Goal: Task Accomplishment & Management: Manage account settings

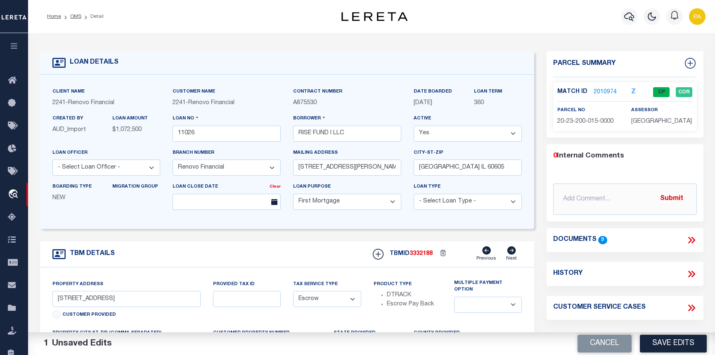
select select "25066"
select select "10"
select select "Escrow"
click at [70, 17] on link "OMS" at bounding box center [75, 16] width 11 height 5
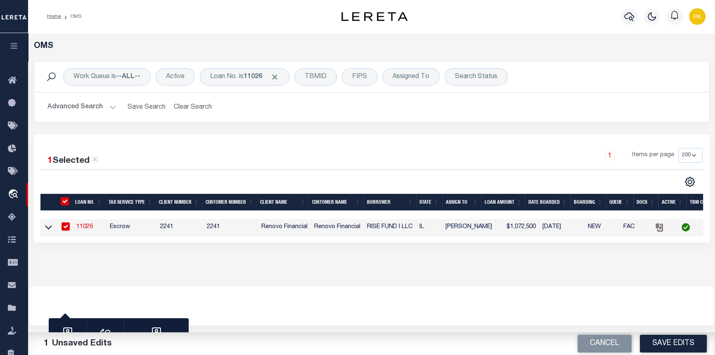
click at [87, 227] on link "11026" at bounding box center [84, 227] width 17 height 6
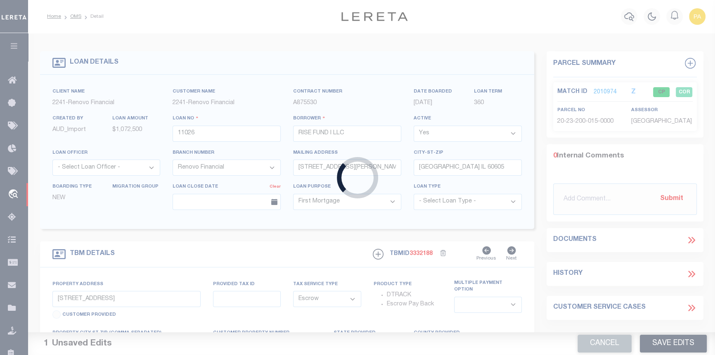
select select "25066"
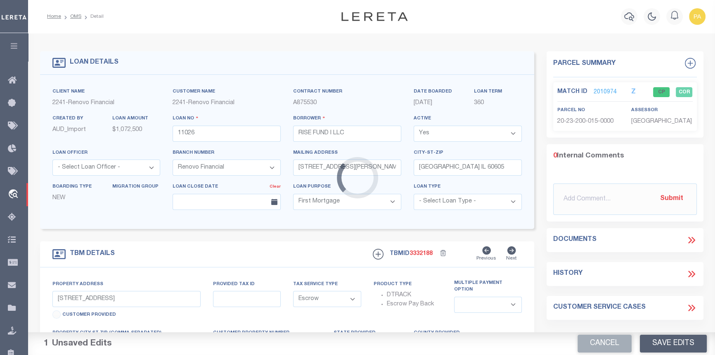
select select
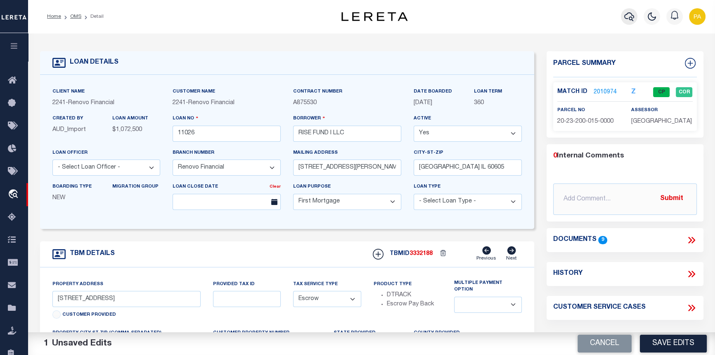
click at [631, 14] on icon "button" at bounding box center [630, 16] width 10 height 9
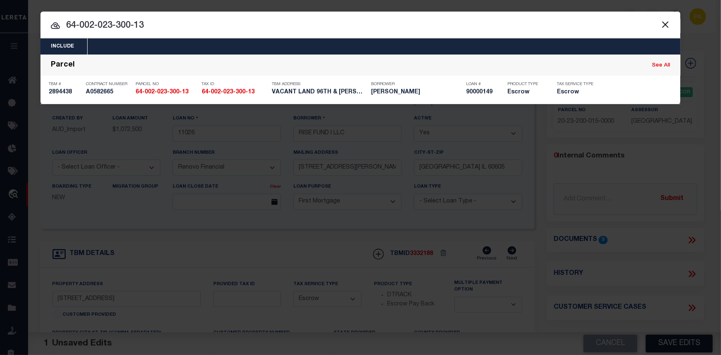
drag, startPoint x: 150, startPoint y: 24, endPoint x: -106, endPoint y: -4, distance: 257.6
click at [0, 0] on html "Home OMS Detail" at bounding box center [360, 317] width 721 height 635
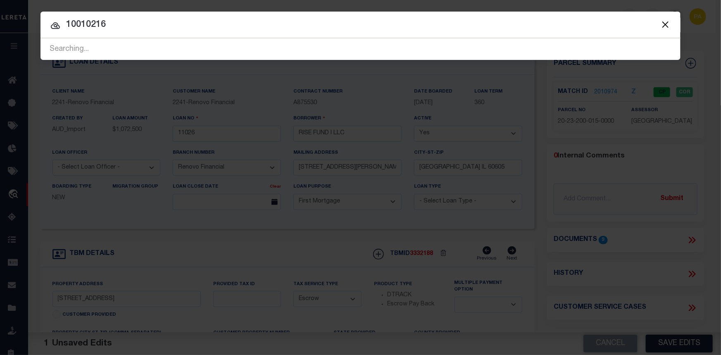
type input "10010216"
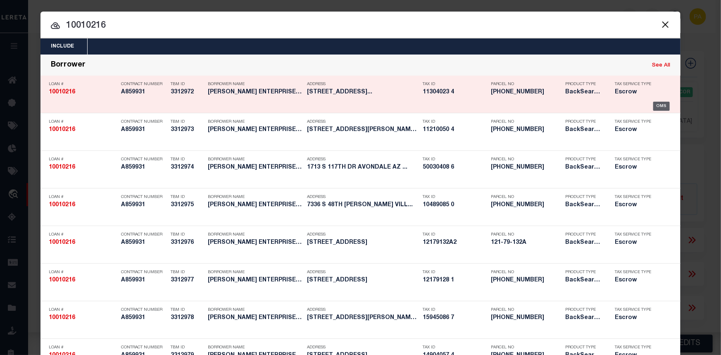
click at [656, 106] on div "OMS" at bounding box center [661, 106] width 17 height 9
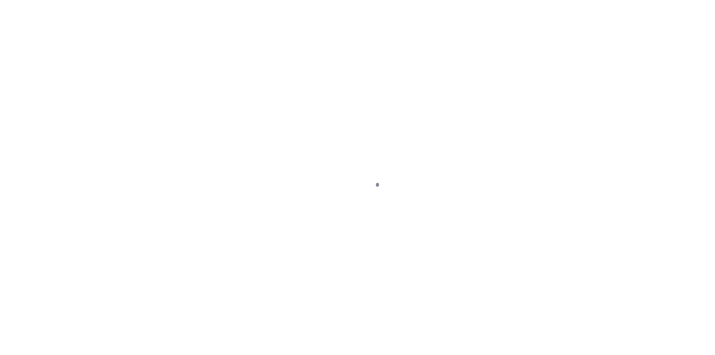
select select "False"
select select "25067"
select select "10"
select select "Escrow"
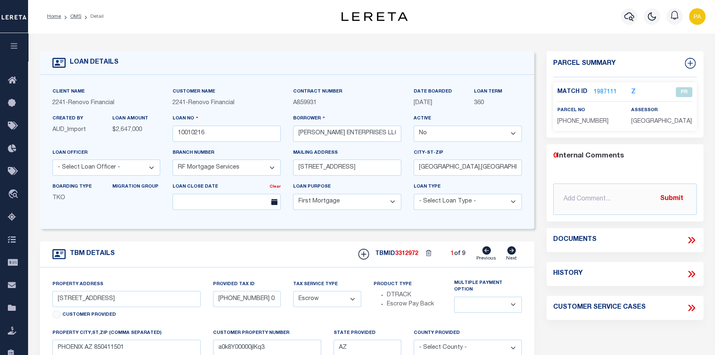
click at [512, 253] on icon at bounding box center [512, 250] width 9 height 8
type input "1514 W SHERMAN AVE"
type input "112-10-050 4"
select select
type input "PHOENIX AZ 85007"
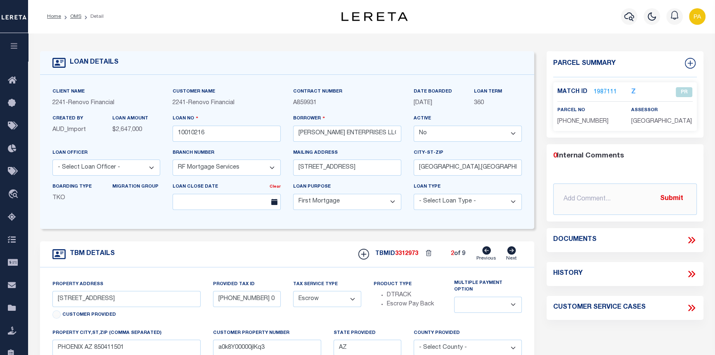
type input "a0k8Y00000jIKq4"
select select
click at [512, 253] on icon at bounding box center [512, 250] width 9 height 8
type input "1713 S 117TH DR"
type input "113-04-023 4"
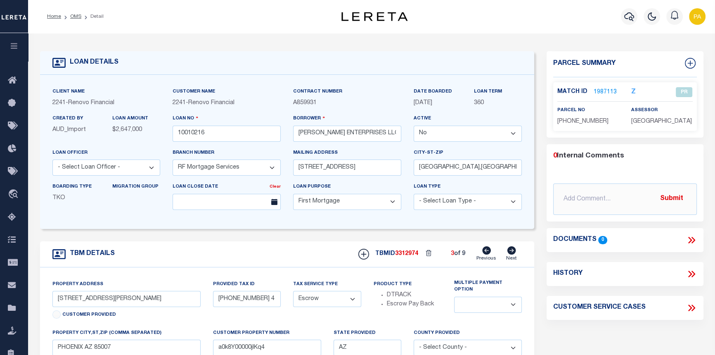
select select
type input "AVONDALE AZ 853232429"
type input "a0k8Y00000jIKq5"
select select
click at [512, 253] on icon at bounding box center [512, 250] width 9 height 8
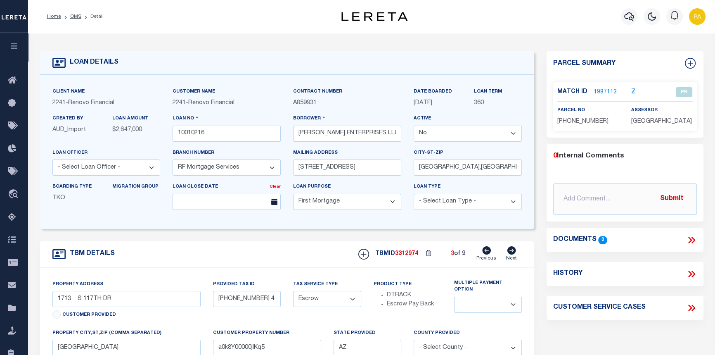
type input "7336 S 48TH GLEN"
type input "113-04-024 1"
select select
type input "LAVEEN VILLAGE AZ 85339"
type input "a0k8Y00000jIKq6"
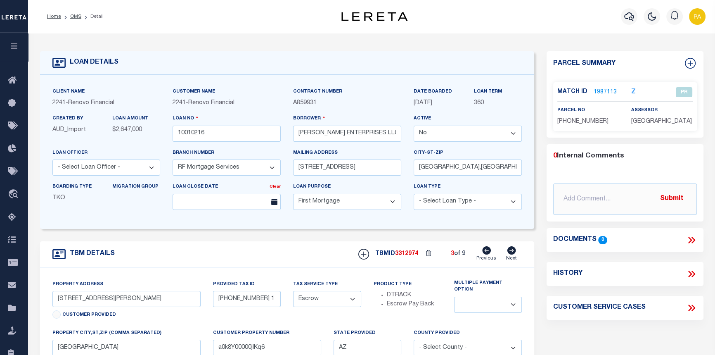
select select
drag, startPoint x: 72, startPoint y: 12, endPoint x: 71, endPoint y: 20, distance: 7.9
click at [71, 20] on ol "Home OMS Detail" at bounding box center [75, 16] width 70 height 17
click at [632, 16] on icon "button" at bounding box center [630, 16] width 10 height 9
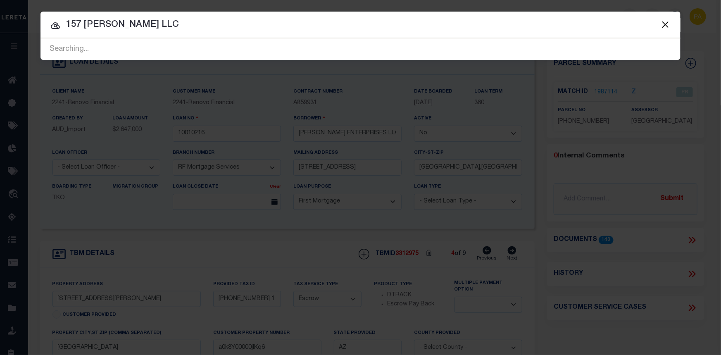
type input "157 BURNSIDE LLC"
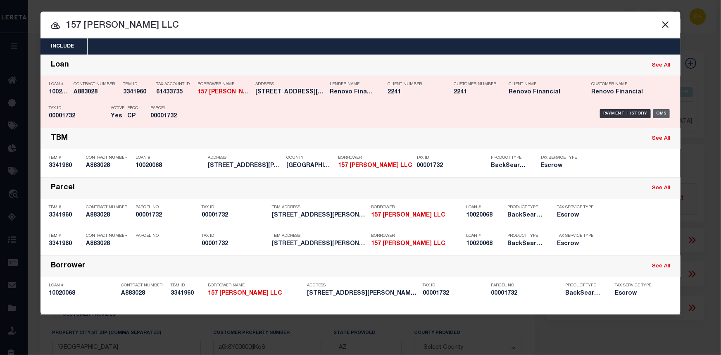
click at [662, 115] on div "OMS" at bounding box center [661, 113] width 17 height 9
type input "10020068"
type input "157 BURNSIDE LLC"
select select "True"
type input "19 CLIFFSIDE DRIVE EAS"
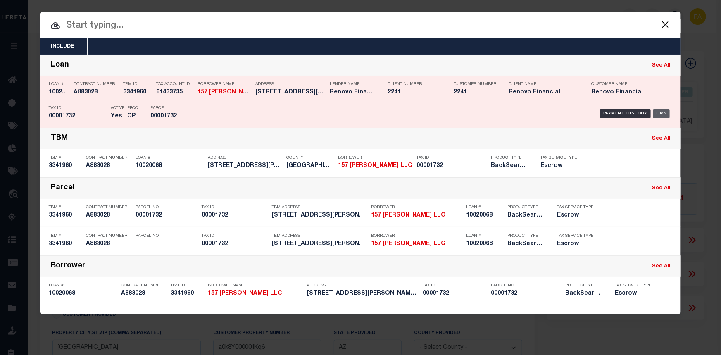
type input "MANCHESTER,CT,06042"
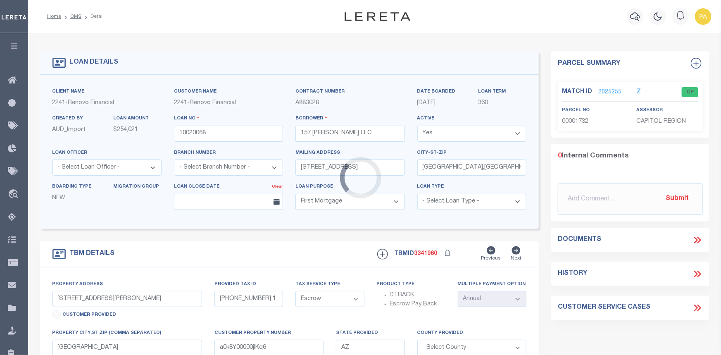
type input "157 BURNSIDE AVE"
select select
type input "[GEOGRAPHIC_DATA]"
type input "a0kUS000001j1aT"
type input "CT"
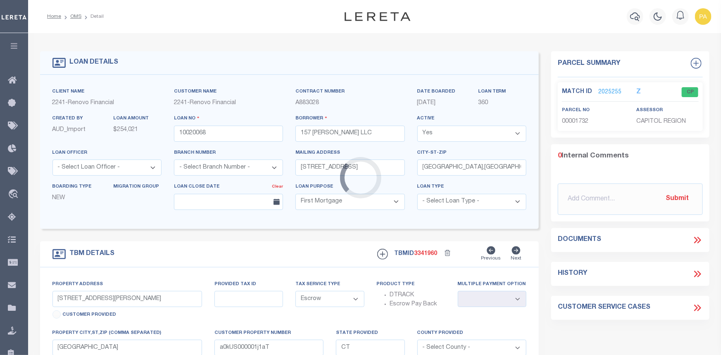
select select
type textarea "LEGAL REQUIRED"
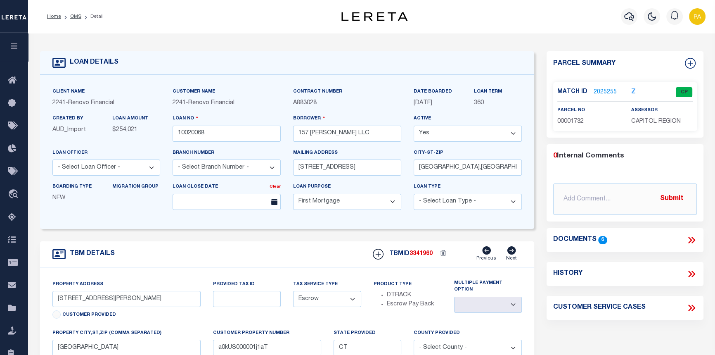
click at [608, 90] on link "2025255" at bounding box center [605, 92] width 23 height 9
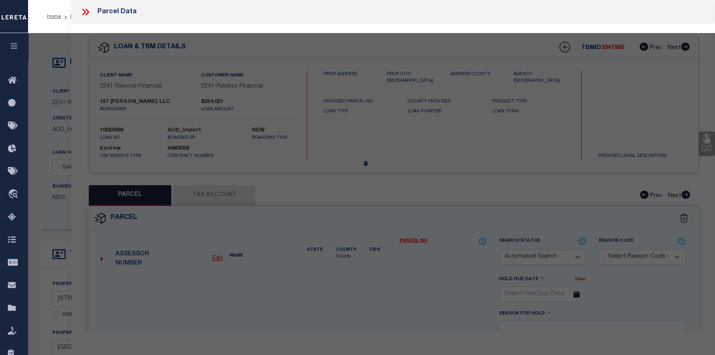
checkbox input "false"
select select "CP"
type input "157 [PERSON_NAME] LLC"
select select
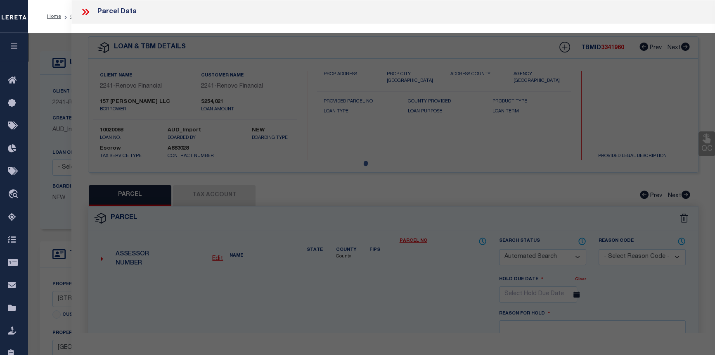
type input "157-159 BURNSIDE AVE"
checkbox input "false"
type input "[GEOGRAPHIC_DATA]"
type textarea "Agency was inactivated in error."
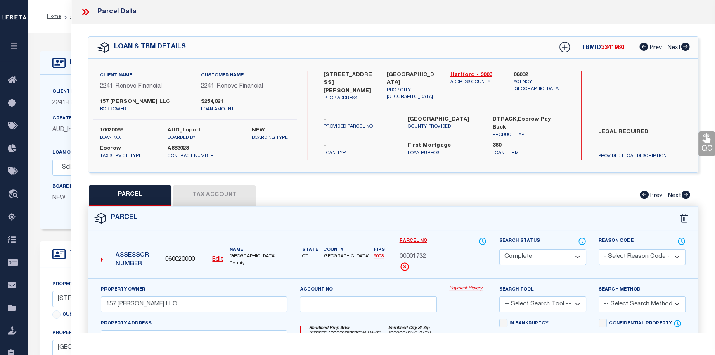
click at [463, 288] on link "Payment History" at bounding box center [468, 288] width 38 height 7
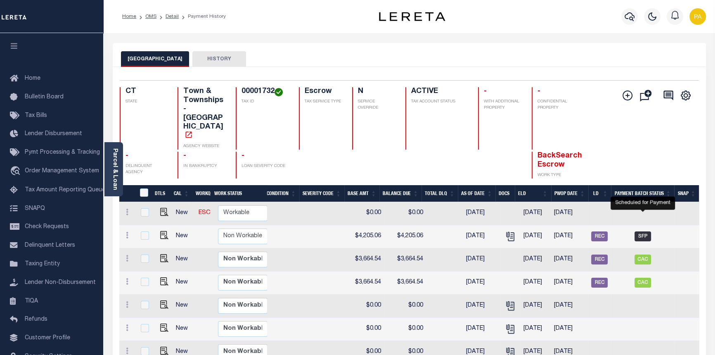
click at [645, 231] on span "SFP" at bounding box center [643, 236] width 17 height 10
checkbox input "true"
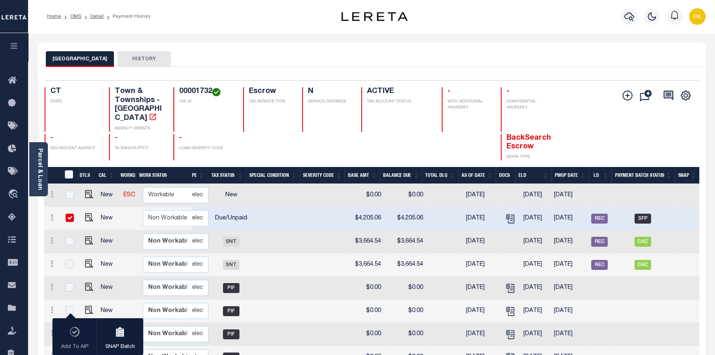
scroll to position [0, 155]
click at [92, 14] on link "Detail" at bounding box center [96, 16] width 13 height 5
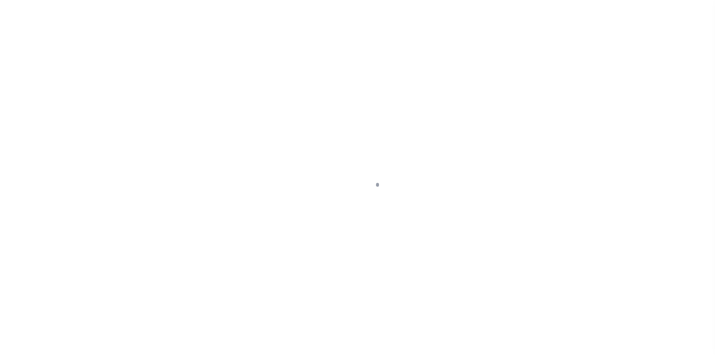
select select "SFP"
type input "[DATE]"
type input "Review AMT matches GTD"
type input "[PERSON_NAME]"
type input "N"
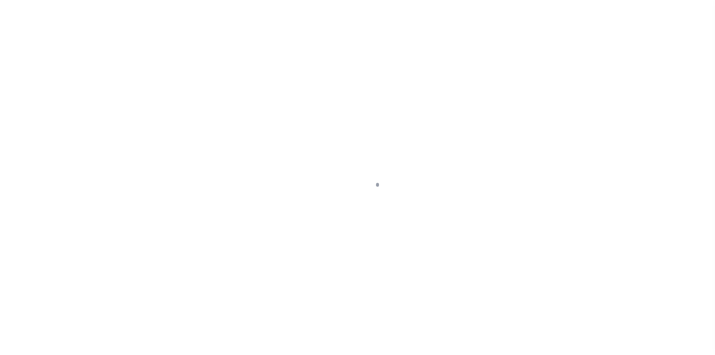
radio input "true"
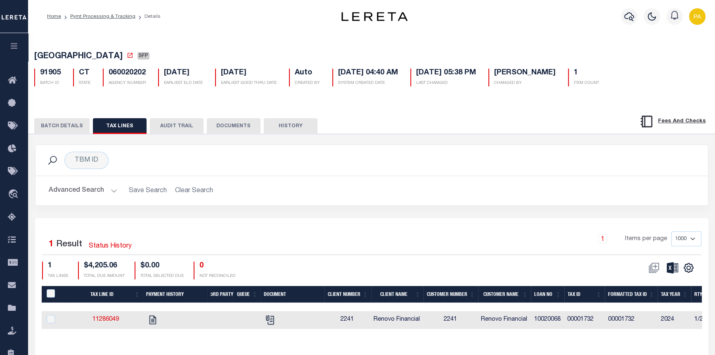
click at [67, 129] on button "BATCH DETAILS" at bounding box center [61, 126] width 55 height 16
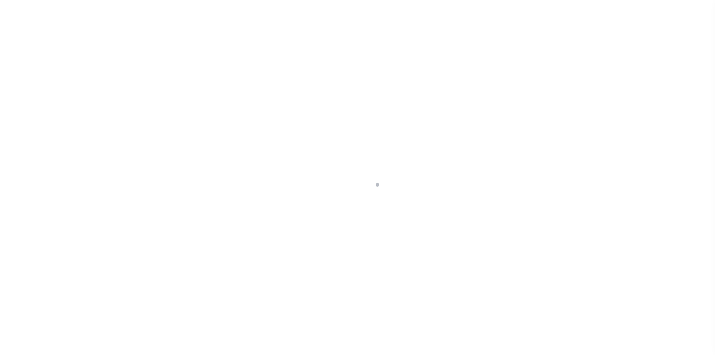
select select "25067"
select select "10"
select select "Escrow"
type input "[STREET_ADDRESS][PERSON_NAME]"
type input "[GEOGRAPHIC_DATA]"
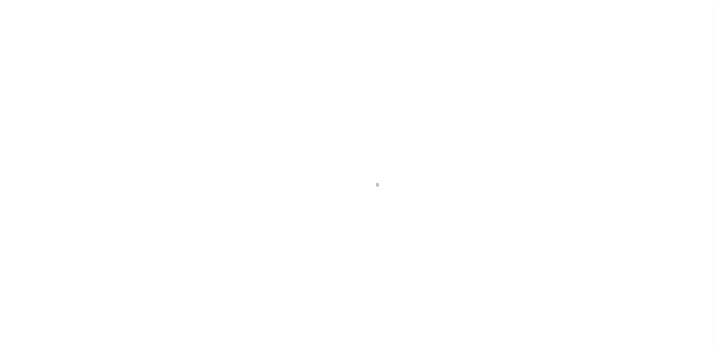
type input "a0kUS000001j1aT"
type input "CT"
select select
type textarea "LEGAL REQUIRED"
select select
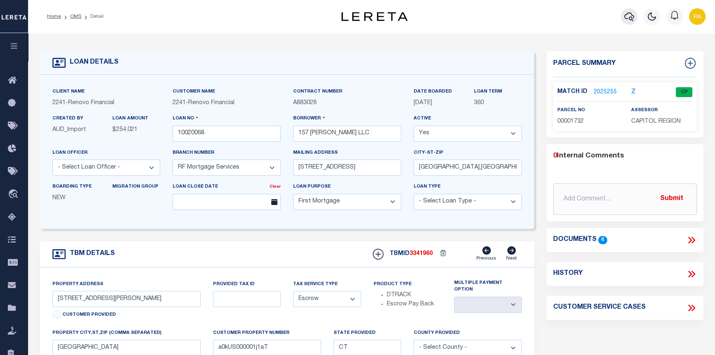
click at [634, 17] on icon "button" at bounding box center [630, 16] width 10 height 9
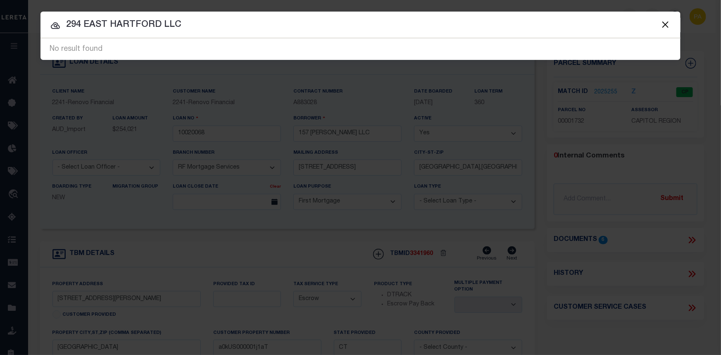
drag, startPoint x: 185, startPoint y: 21, endPoint x: 83, endPoint y: 19, distance: 102.0
click at [83, 19] on input "294 EAST HARTFORD LLC" at bounding box center [360, 25] width 640 height 14
type input "294 TOLLAND"
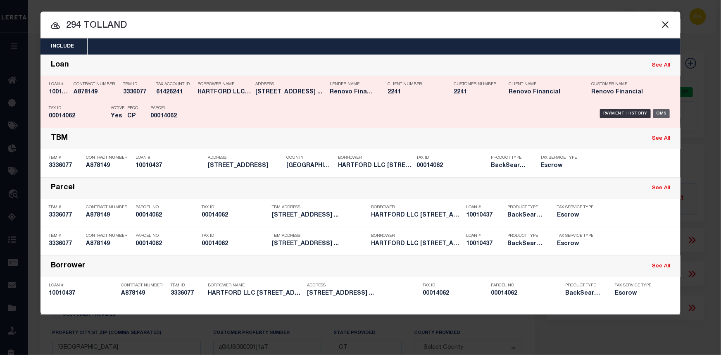
click at [663, 114] on div "OMS" at bounding box center [661, 113] width 17 height 9
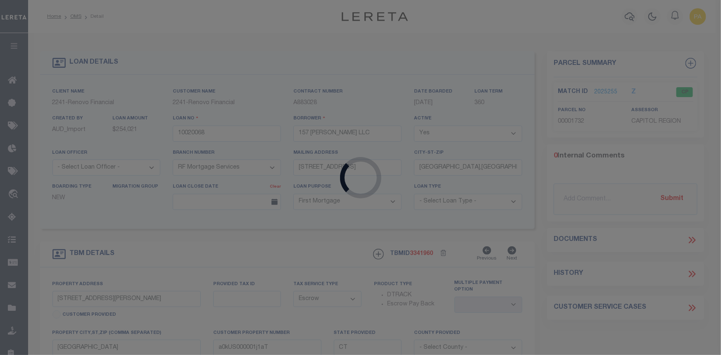
type input "10010437"
type input "HARTFORD LLC [STREET_ADDRESS]"
type input "[STREET_ADDRESS]"
type input "[GEOGRAPHIC_DATA],[GEOGRAPHIC_DATA],11219"
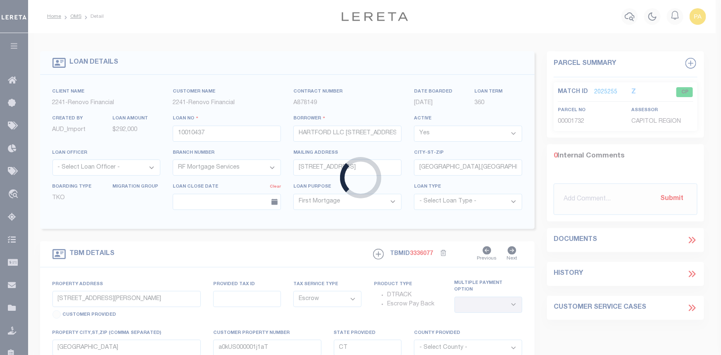
type input "[STREET_ADDRESS]"
type input "00014062"
type input "[GEOGRAPHIC_DATA] 061082431"
type input "a0kUS0000018AzJ"
select select
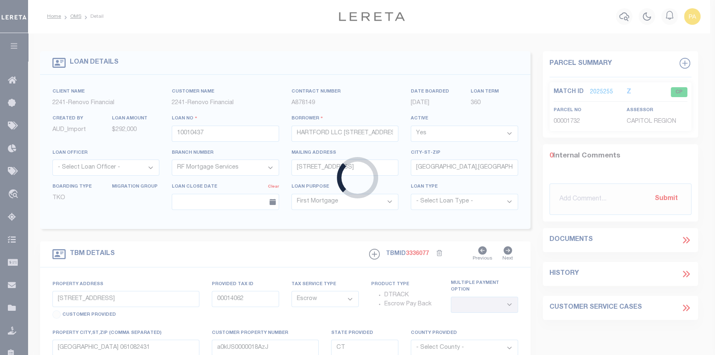
select select
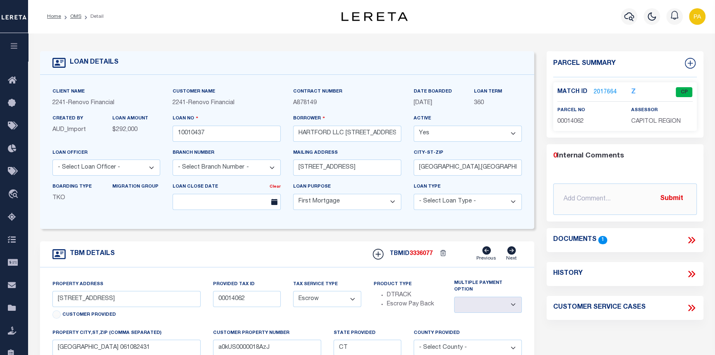
click at [598, 91] on link "2017664" at bounding box center [605, 92] width 23 height 9
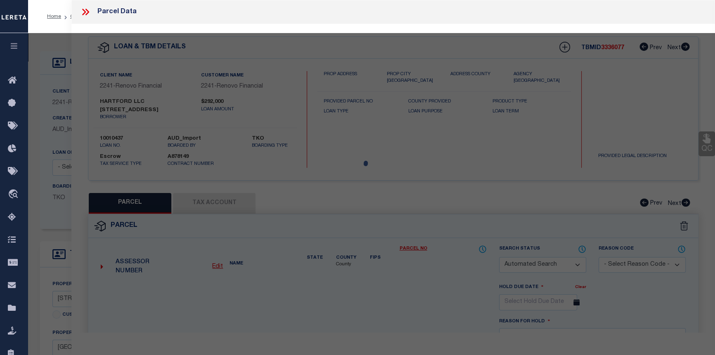
checkbox input "false"
select select "CP"
type input "294 EAST HARTFORD LLC"
select select "AGW"
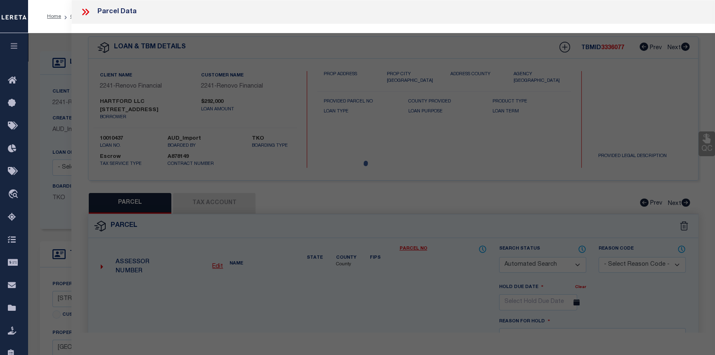
select select "ADD"
type input "294 TOLLAND ST"
checkbox input "false"
type input "EAST HARTFORD CT"
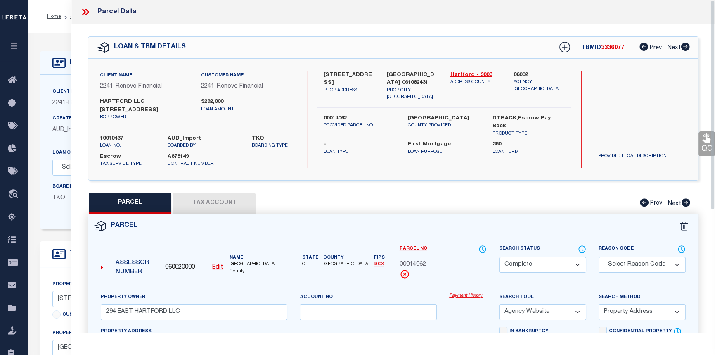
click at [454, 292] on link "Payment History" at bounding box center [468, 295] width 38 height 7
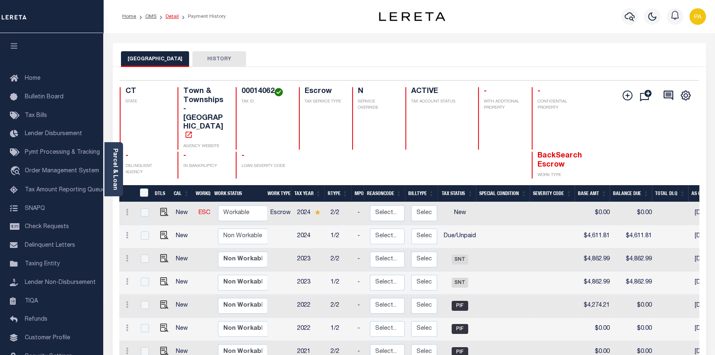
click at [169, 17] on link "Detail" at bounding box center [172, 16] width 13 height 5
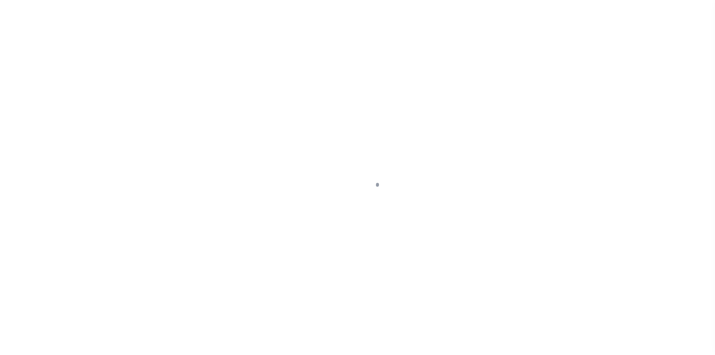
select select "10"
select select "Escrow"
type input "[STREET_ADDRESS]"
type input "00014062"
type input "[GEOGRAPHIC_DATA] 061082431"
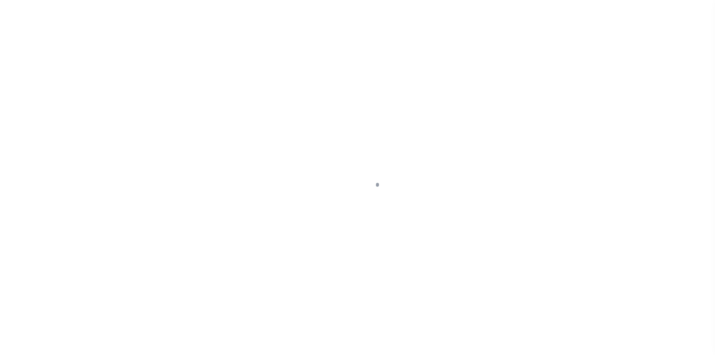
type input "a0kUS0000018AzJ"
type input "CT"
select select
select select "25067"
select select
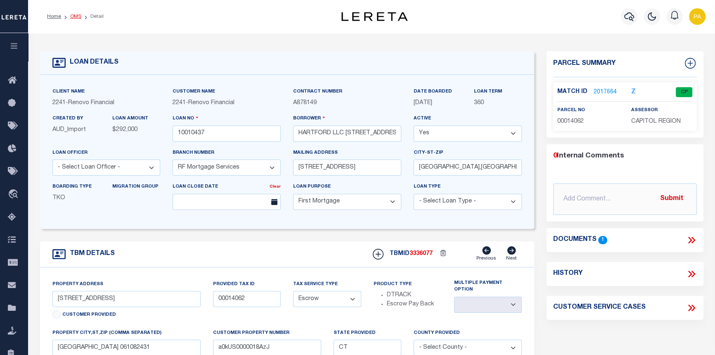
click at [75, 14] on link "OMS" at bounding box center [75, 16] width 11 height 5
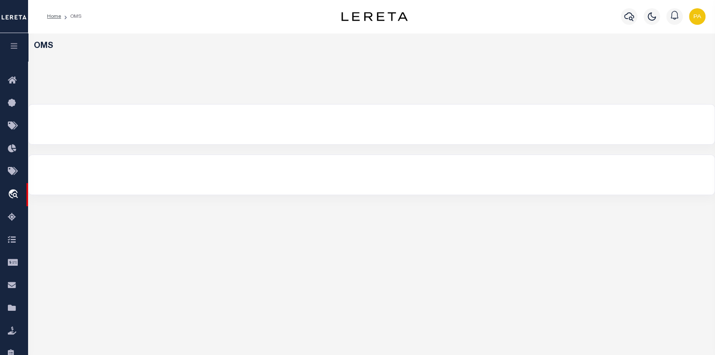
select select "200"
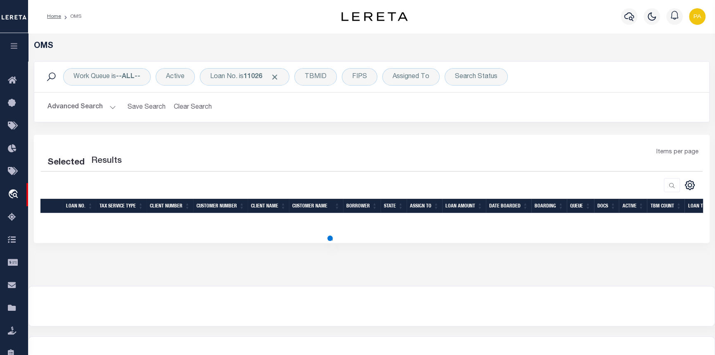
select select "200"
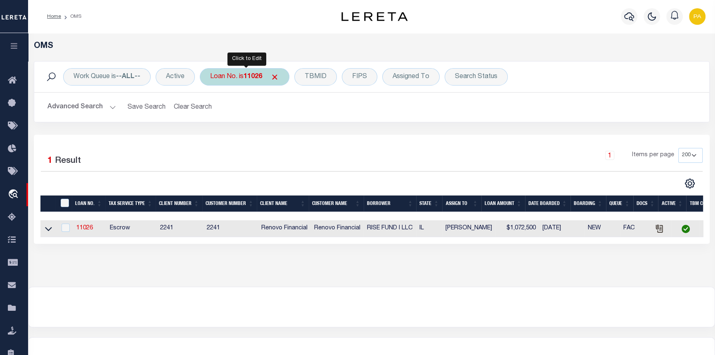
click at [262, 78] on b "11026" at bounding box center [253, 77] width 19 height 7
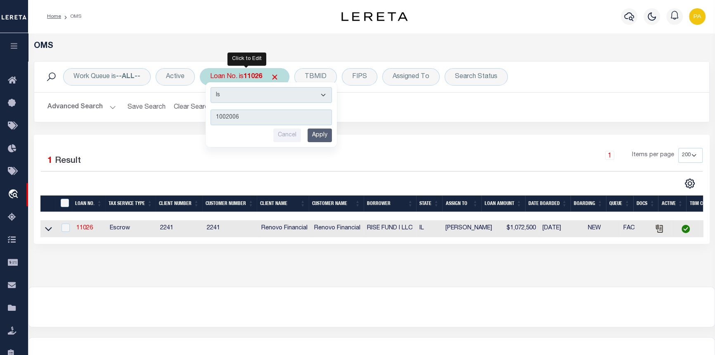
type input "10020068"
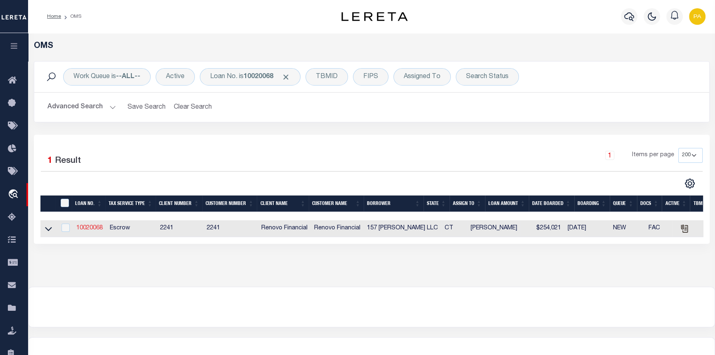
click at [90, 228] on link "10020068" at bounding box center [89, 228] width 26 height 6
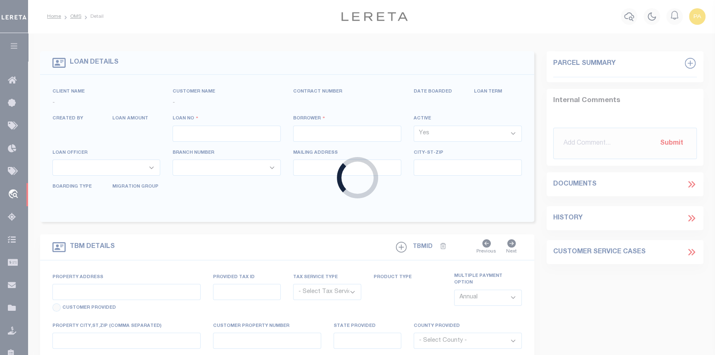
type input "10020068"
type input "157 [PERSON_NAME] LLC"
select select
type input "[STREET_ADDRESS]"
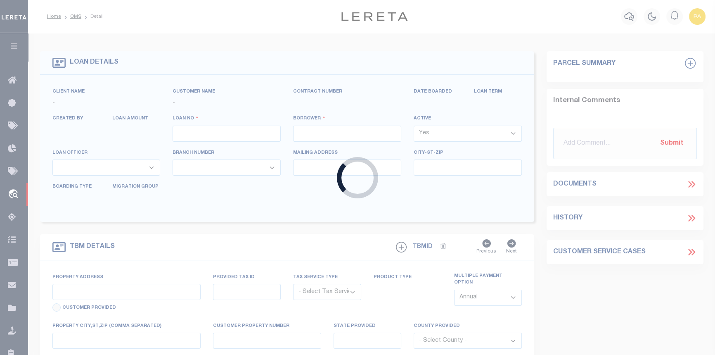
type input "[GEOGRAPHIC_DATA],[GEOGRAPHIC_DATA],06042"
select select "10"
select select "Escrow"
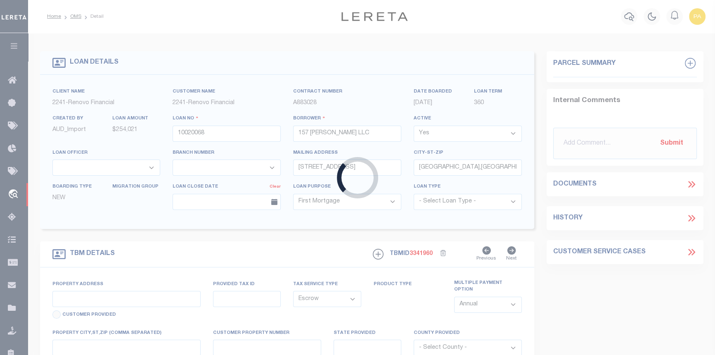
type input "[STREET_ADDRESS][PERSON_NAME]"
type input "[GEOGRAPHIC_DATA]"
type input "a0kUS000001j1aT"
type input "CT"
select select
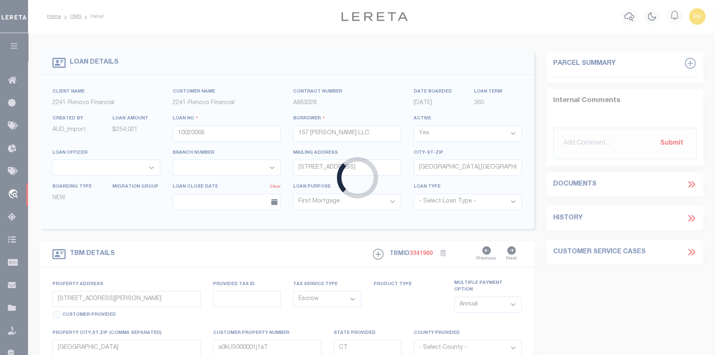
type textarea "LEGAL REQUIRED"
select select "25067"
select select
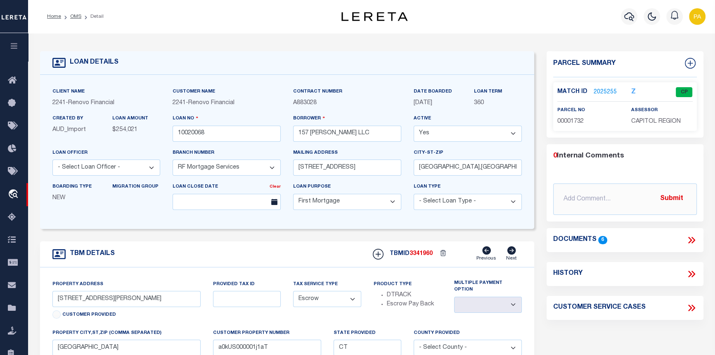
click at [603, 93] on link "2025255" at bounding box center [605, 92] width 23 height 9
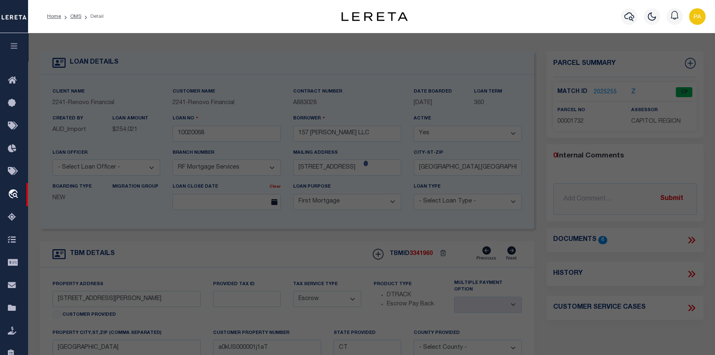
checkbox input "false"
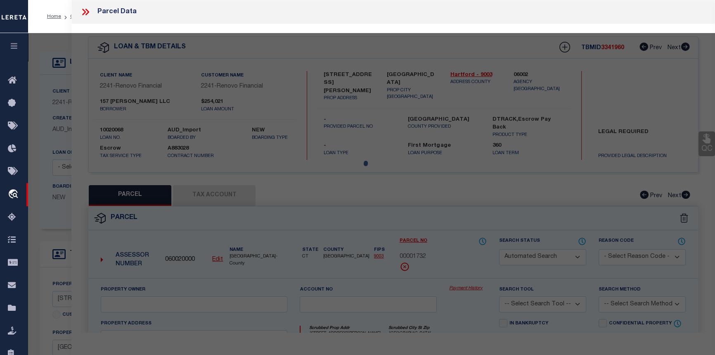
select select "CP"
type input "157 BURNSIDE LLC"
select select
type input "157-159 BURNSIDE AVE"
checkbox input "false"
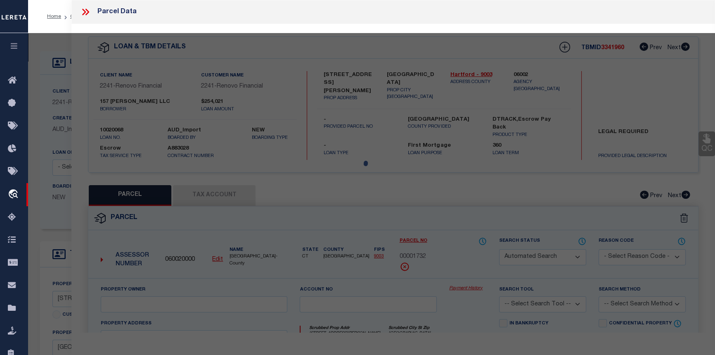
type input "EAST HARTFORD, CT 06108"
type textarea "Agency was inactivated in error."
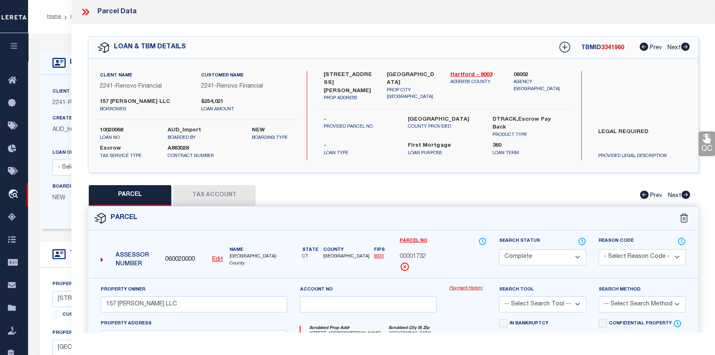
click at [468, 288] on link "Payment History" at bounding box center [468, 288] width 38 height 7
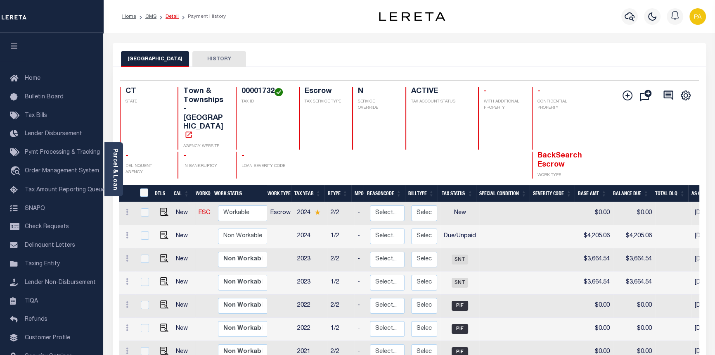
click at [175, 16] on link "Detail" at bounding box center [172, 16] width 13 height 5
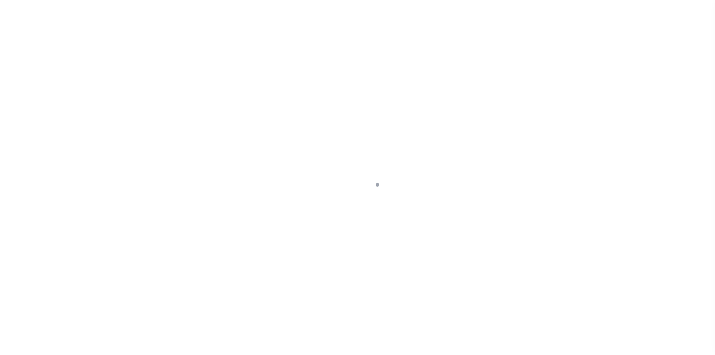
select select "10"
select select "Escrow"
type input "[STREET_ADDRESS][PERSON_NAME]"
type input "[GEOGRAPHIC_DATA]"
type input "a0kUS000001j1aT"
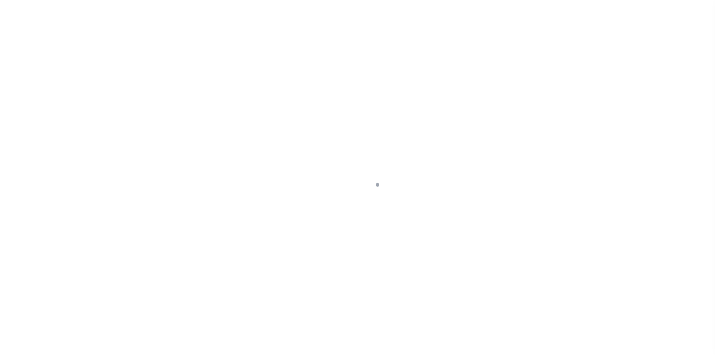
type input "CT"
select select
type textarea "LEGAL REQUIRED"
select select "25067"
select select
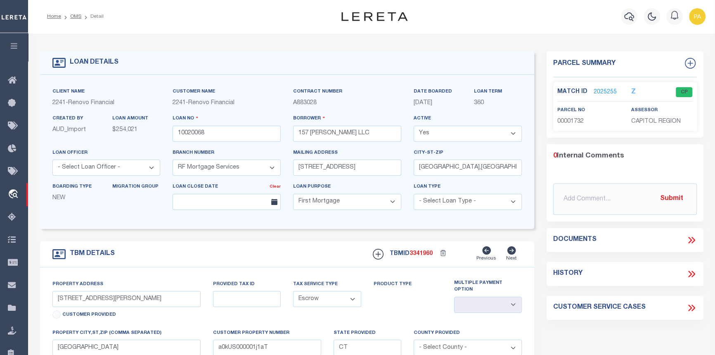
select select "200"
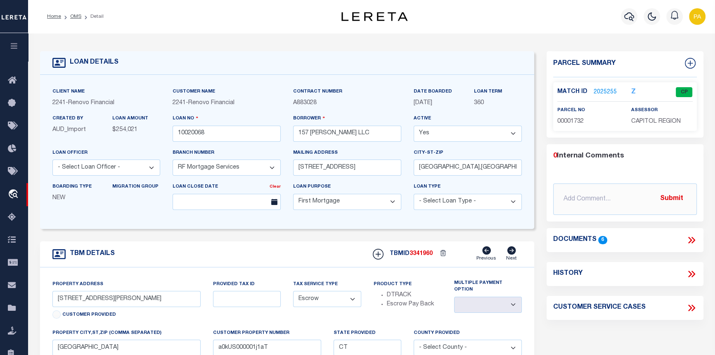
select select "200"
click at [80, 16] on link "OMS" at bounding box center [75, 16] width 11 height 5
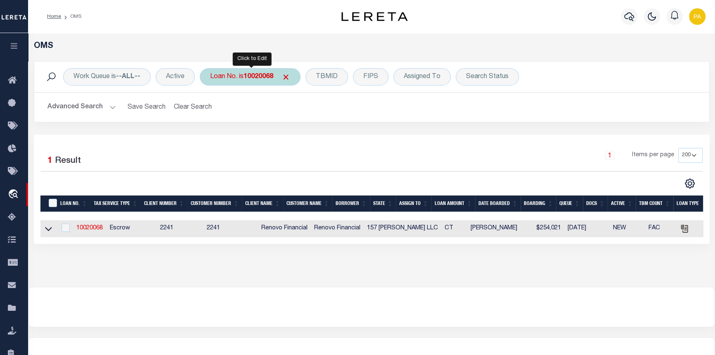
click at [257, 79] on b "10020068" at bounding box center [259, 77] width 30 height 7
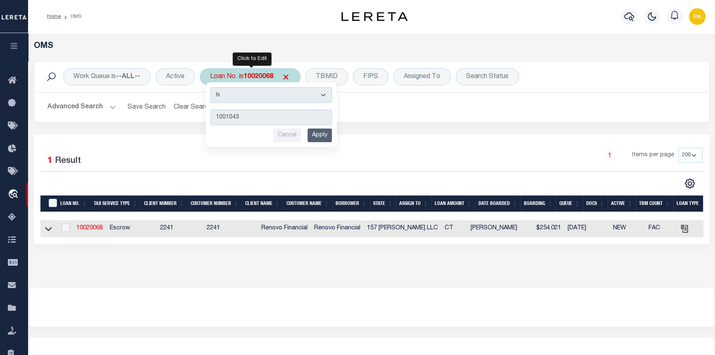
type input "10010437"
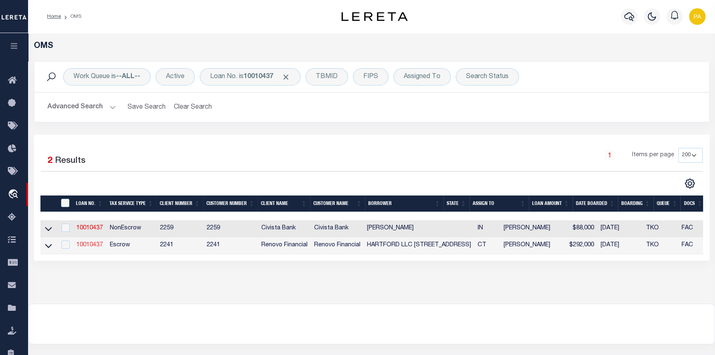
click at [90, 247] on link "10010437" at bounding box center [89, 245] width 26 height 6
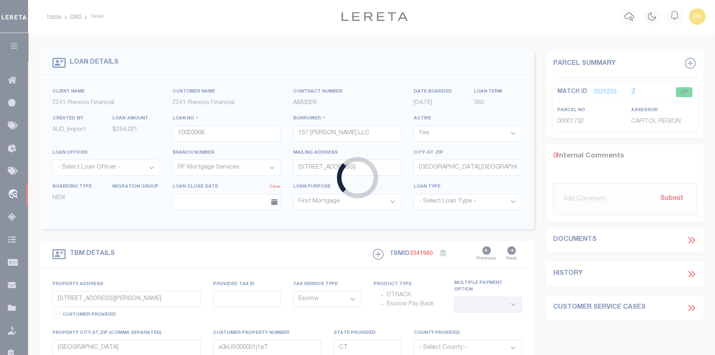
type input "10010437"
type input "HARTFORD LLC [STREET_ADDRESS]"
type input "[STREET_ADDRESS]"
type input "[GEOGRAPHIC_DATA],[GEOGRAPHIC_DATA],11219"
type input "[STREET_ADDRESS]"
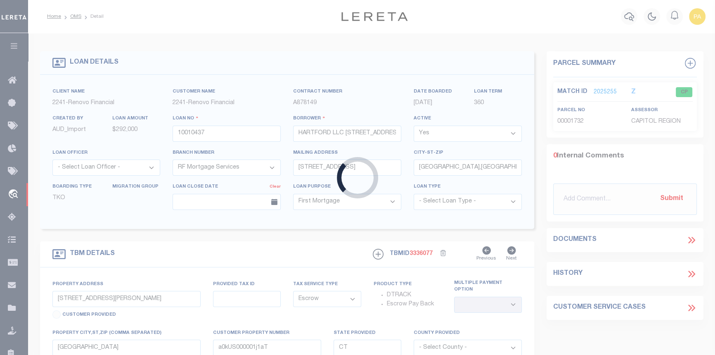
type input "00014062"
type input "EAST HARTFORD CT 061082431"
type input "a0kUS0000018AzJ"
select select
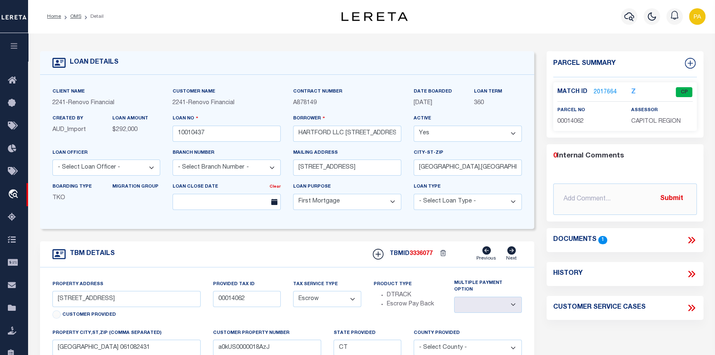
click at [611, 91] on link "2017664" at bounding box center [605, 92] width 23 height 9
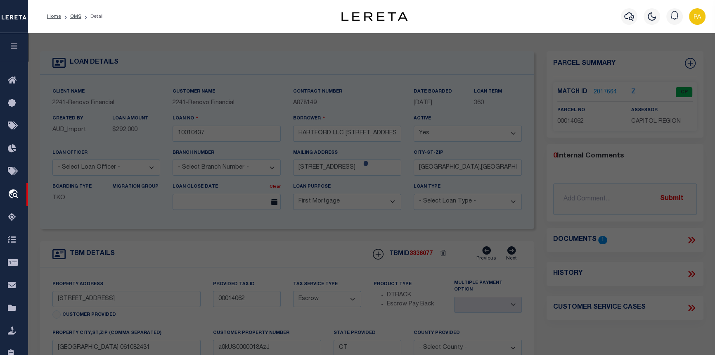
checkbox input "false"
select select "CP"
type input "294 EAST HARTFORD LLC"
select select "AGW"
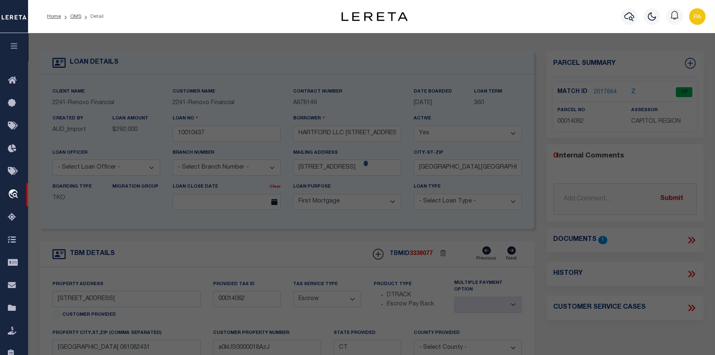
select select "ADD"
type input "294 TOLLAND ST"
checkbox input "false"
type input "EAST HARTFORD CT"
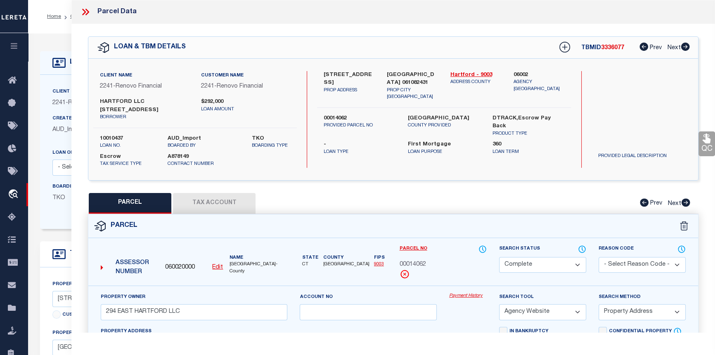
click at [466, 292] on link "Payment History" at bounding box center [468, 295] width 38 height 7
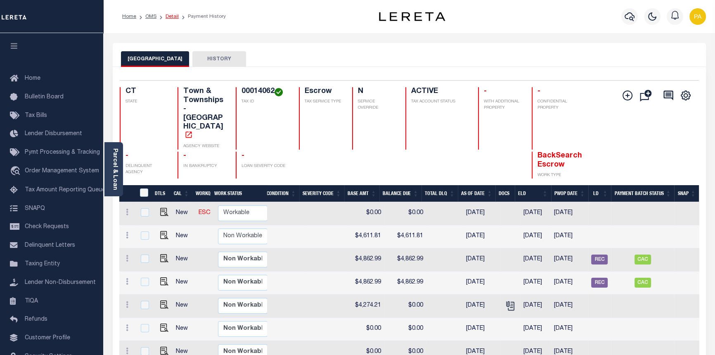
click at [174, 18] on link "Detail" at bounding box center [172, 16] width 13 height 5
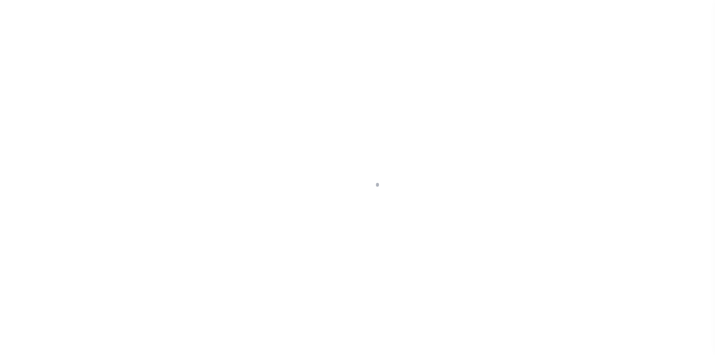
select select "10"
select select "Escrow"
type input "[STREET_ADDRESS]"
type input "00014062"
type input "[GEOGRAPHIC_DATA] 061082431"
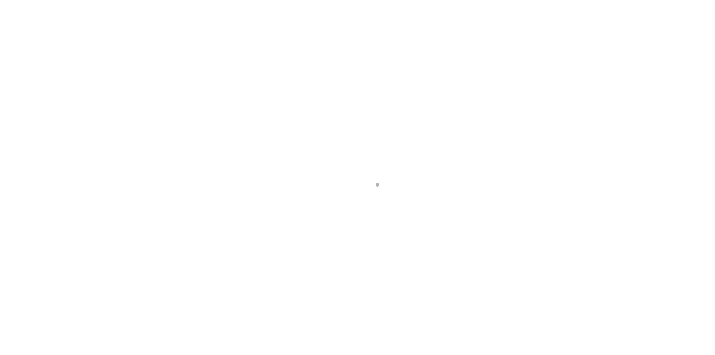
type input "a0kUS0000018AzJ"
type input "CT"
select select
select select "25067"
select select
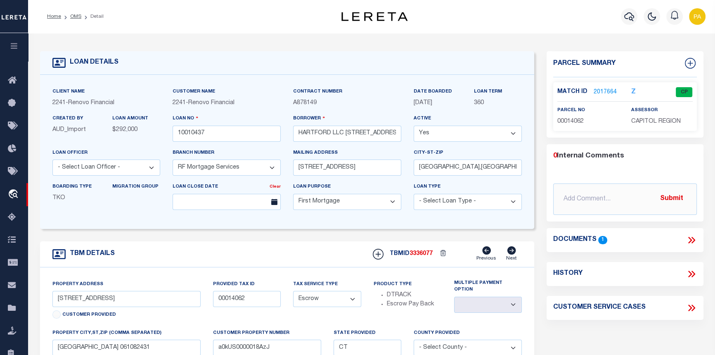
type textarea "+"
click at [611, 91] on link "2017664" at bounding box center [605, 92] width 23 height 9
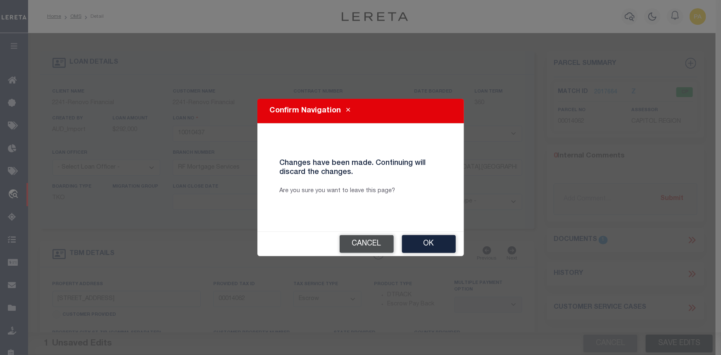
click at [348, 248] on button "Cancel" at bounding box center [367, 244] width 54 height 18
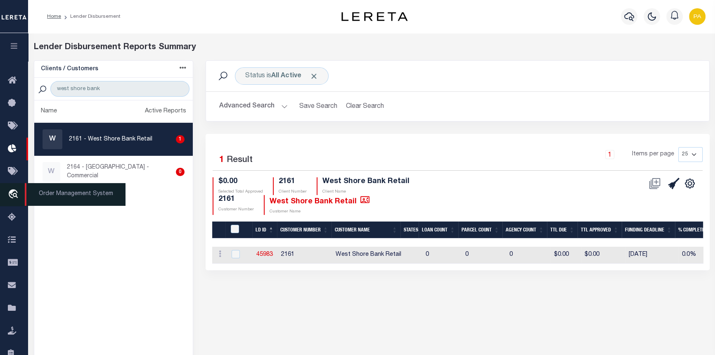
click at [74, 201] on span "Order Management System" at bounding box center [75, 194] width 101 height 23
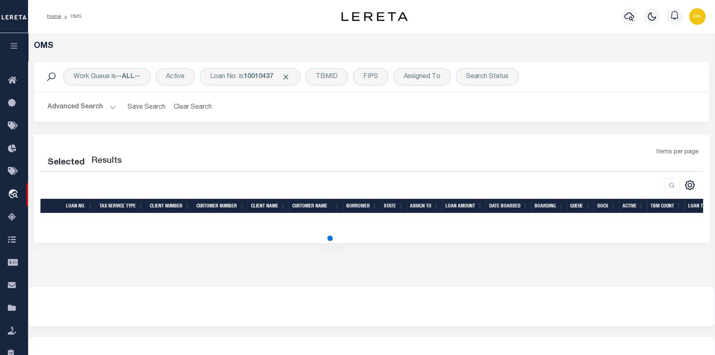
select select "200"
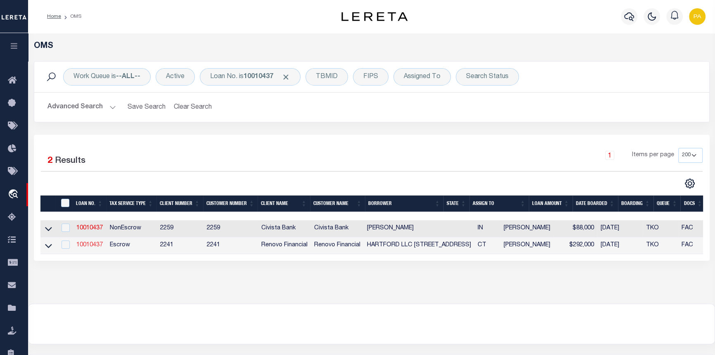
click at [82, 248] on link "10010437" at bounding box center [89, 245] width 26 height 6
type input "10010437"
type input "HARTFORD LLC [STREET_ADDRESS]"
select select
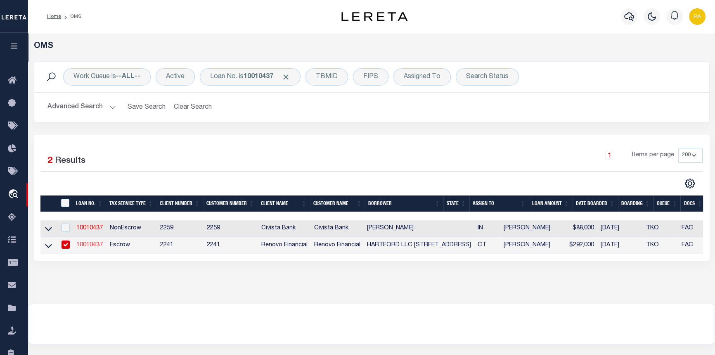
type input "1274 49TH ST"
type input "BROOKLYN,NY,11219"
select select "10"
select select "Escrow"
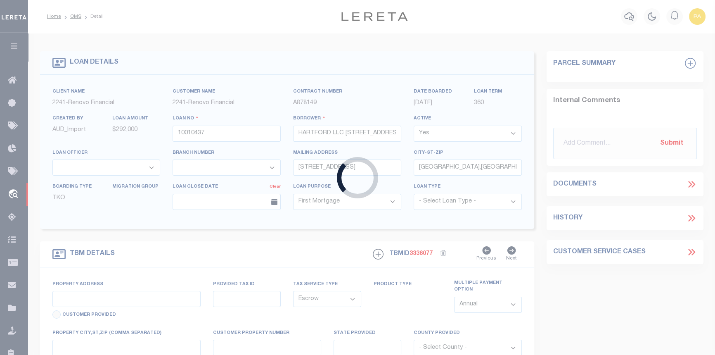
type input "294 TOLLAND ST"
type input "00014062"
type input "EAST HARTFORD CT 061082431"
type input "a0kUS0000018AzJ"
type input "CT"
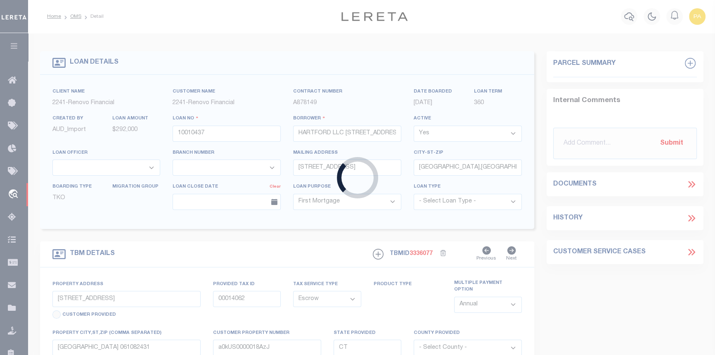
select select
select select "25067"
select select
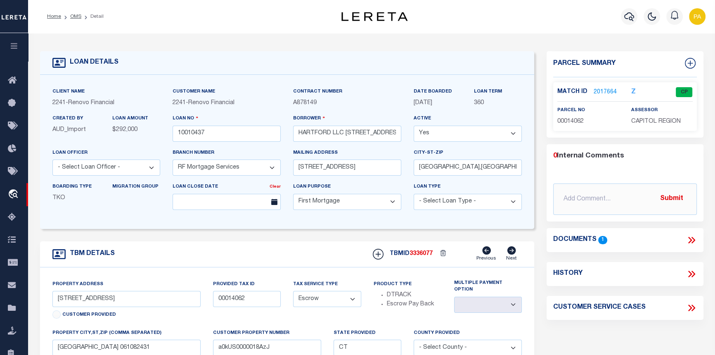
click at [601, 90] on link "2017664" at bounding box center [605, 92] width 23 height 9
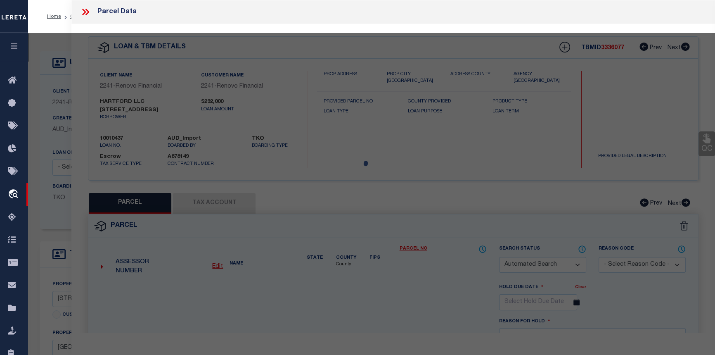
checkbox input "false"
select select "CP"
type input "294 EAST HARTFORD LLC"
select select "AGW"
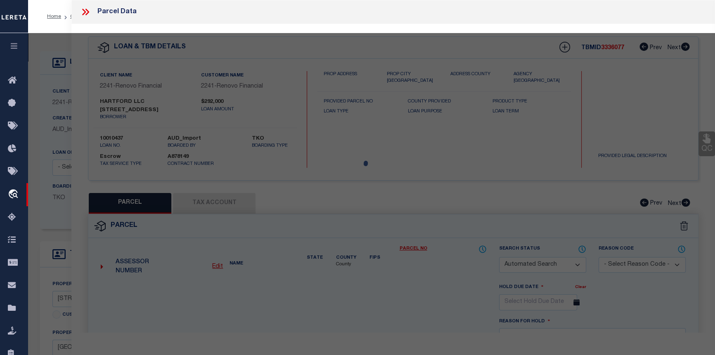
select select "ADD"
type input "294 TOLLAND ST"
checkbox input "false"
type input "EAST HARTFORD CT"
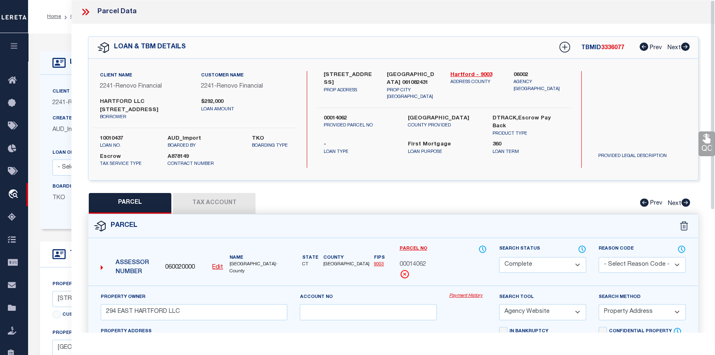
click at [460, 292] on link "Payment History" at bounding box center [468, 295] width 38 height 7
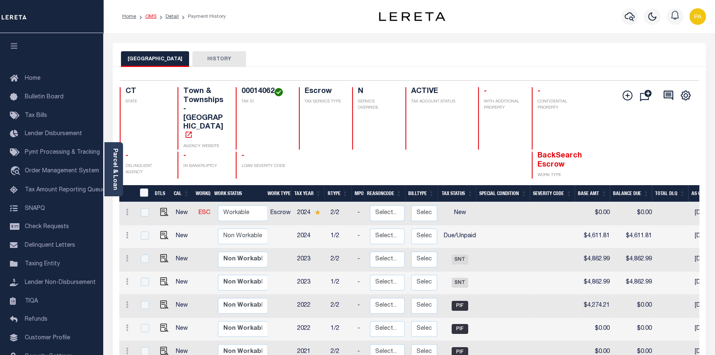
click at [152, 17] on link "OMS" at bounding box center [150, 16] width 11 height 5
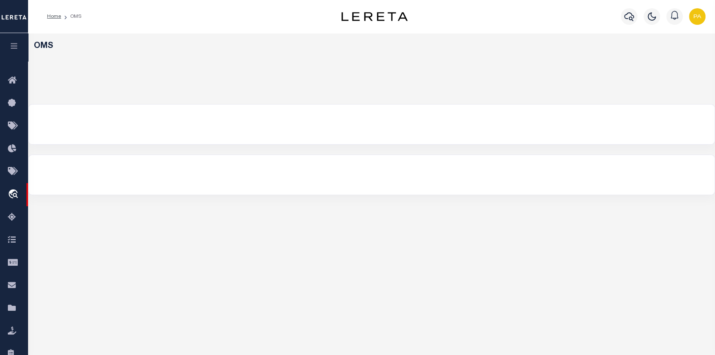
select select "200"
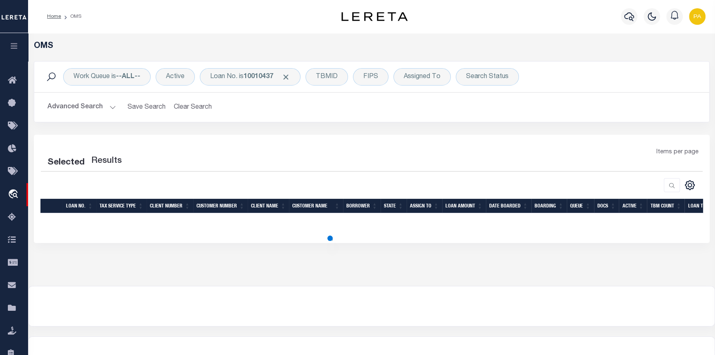
select select "200"
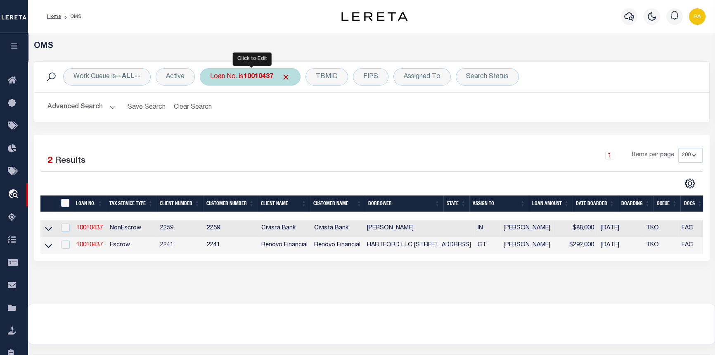
click at [250, 76] on b "10010437" at bounding box center [259, 77] width 30 height 7
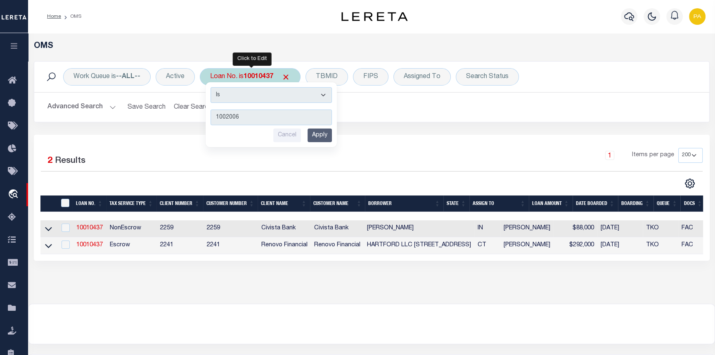
type input "10020068"
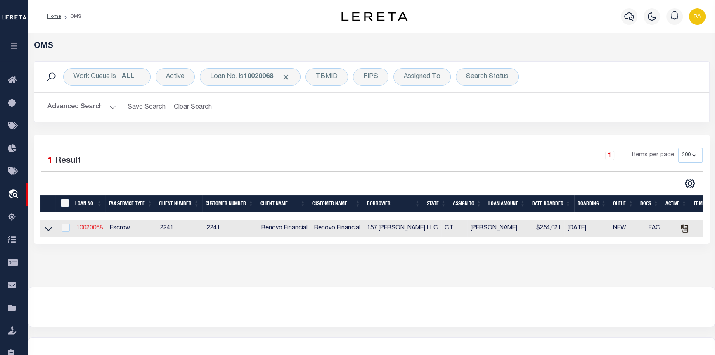
click at [90, 228] on link "10020068" at bounding box center [89, 228] width 26 height 6
type input "10020068"
type input "157 [PERSON_NAME] LLC"
select select
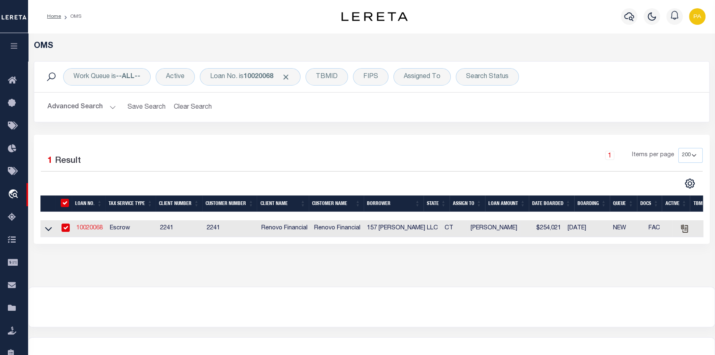
type input "[STREET_ADDRESS]"
type input "[GEOGRAPHIC_DATA],[GEOGRAPHIC_DATA],06042"
select select "10"
select select "Escrow"
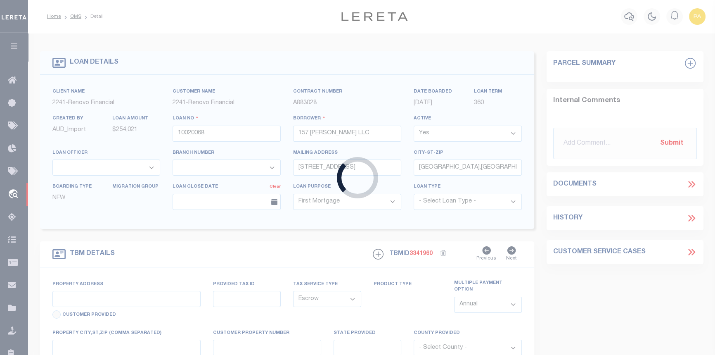
select select "25067"
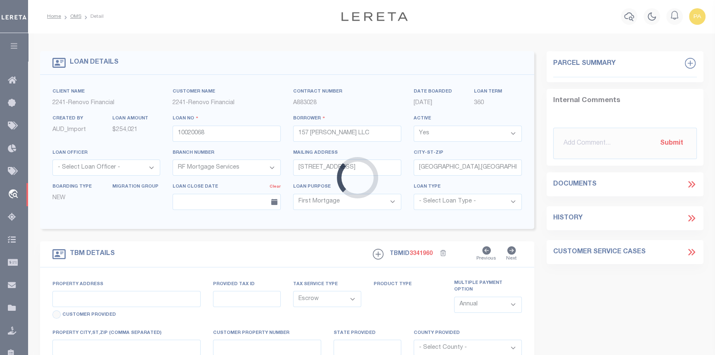
type input "[STREET_ADDRESS][PERSON_NAME]"
type input "[GEOGRAPHIC_DATA]"
type input "a0kUS000001j1aT"
type input "CT"
select select
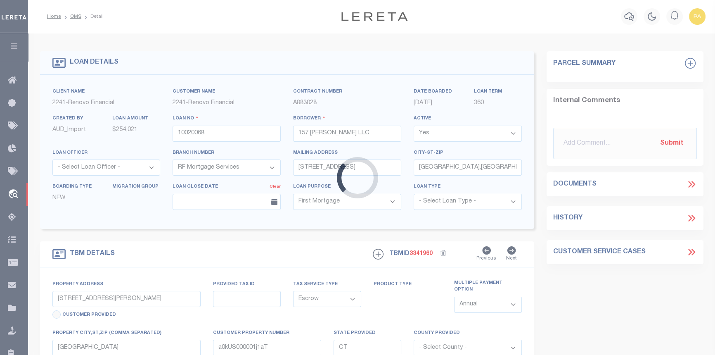
type textarea "LEGAL REQUIRED"
select select
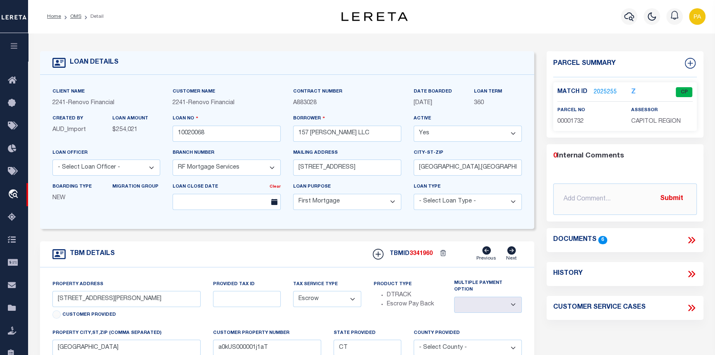
click at [607, 91] on link "2025255" at bounding box center [605, 92] width 23 height 9
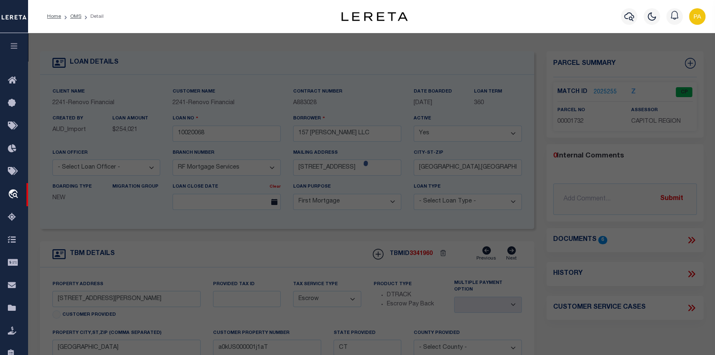
checkbox input "false"
select select "CP"
type input "157 BURNSIDE LLC"
select select
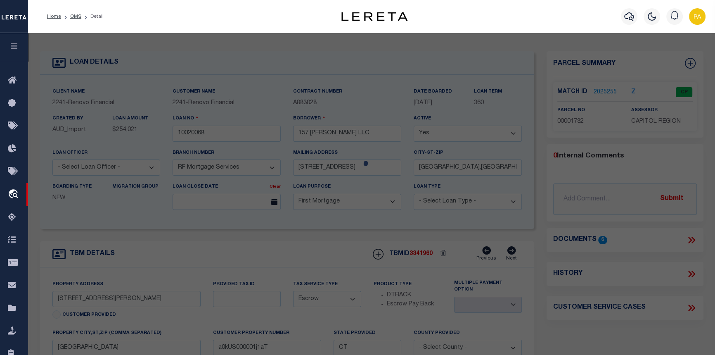
type input "157-159 BURNSIDE AVE"
checkbox input "false"
type input "EAST HARTFORD, CT 06108"
type textarea "Agency was inactivated in error."
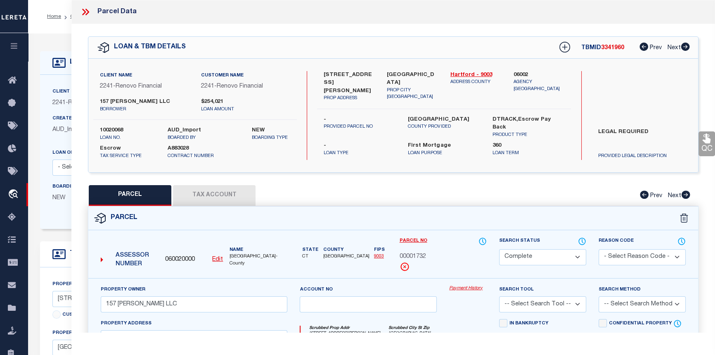
click at [454, 288] on link "Payment History" at bounding box center [468, 288] width 38 height 7
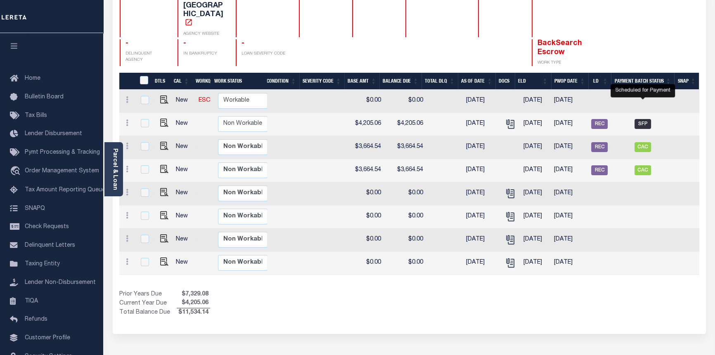
click at [640, 119] on span "SFP" at bounding box center [643, 124] width 17 height 10
checkbox input "true"
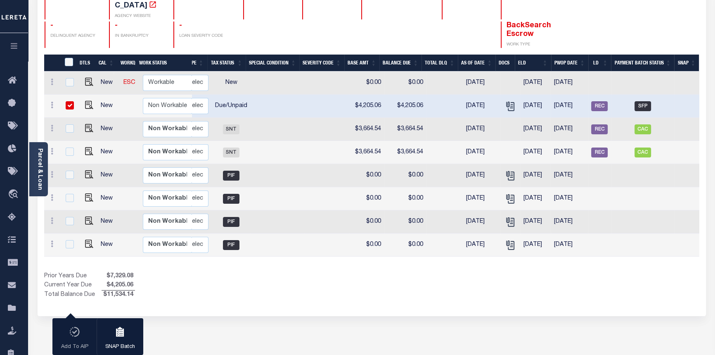
scroll to position [0, 155]
click at [601, 101] on span "REC" at bounding box center [600, 106] width 17 height 10
checkbox input "false"
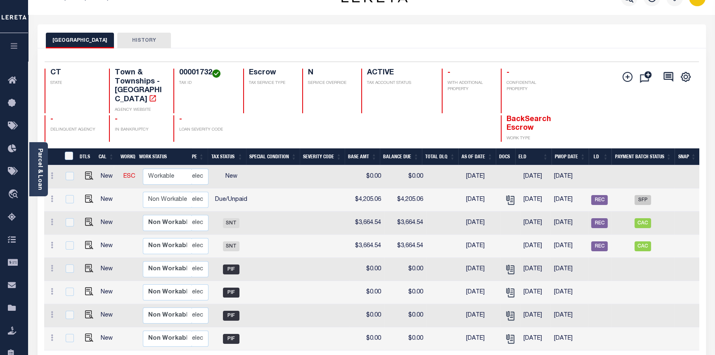
scroll to position [0, 0]
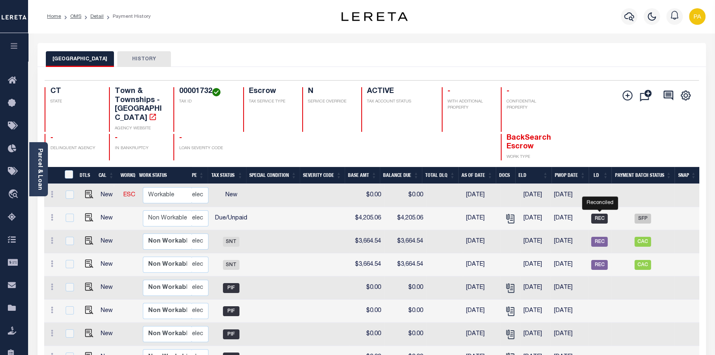
click at [599, 214] on span "REC" at bounding box center [600, 219] width 17 height 10
checkbox input "true"
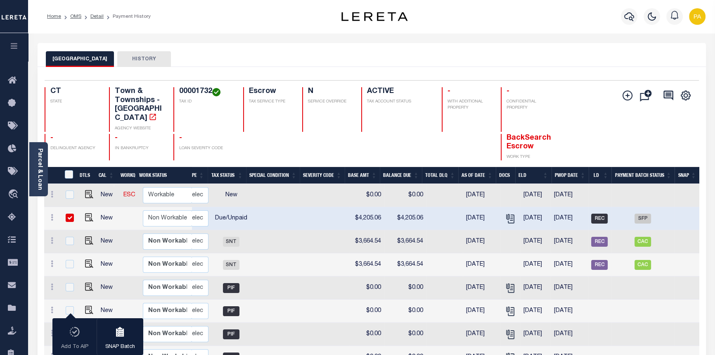
scroll to position [0, 155]
click at [640, 214] on span "SFP" at bounding box center [643, 219] width 17 height 10
checkbox input "false"
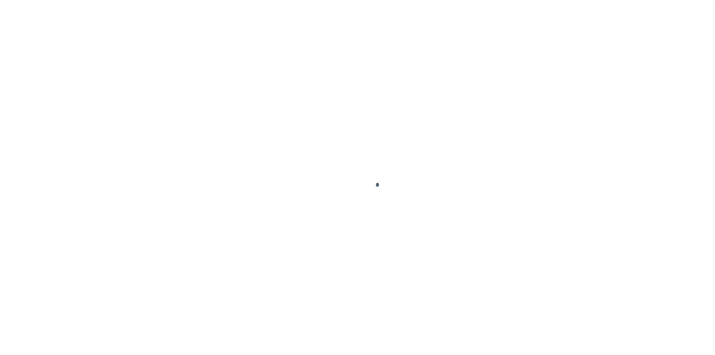
select select "SFP"
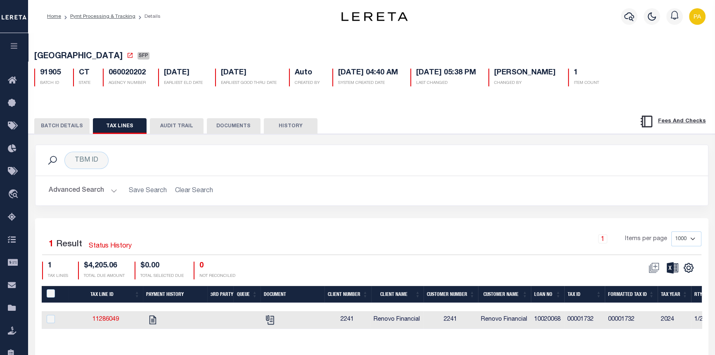
click at [58, 126] on button "BATCH DETAILS" at bounding box center [61, 126] width 55 height 16
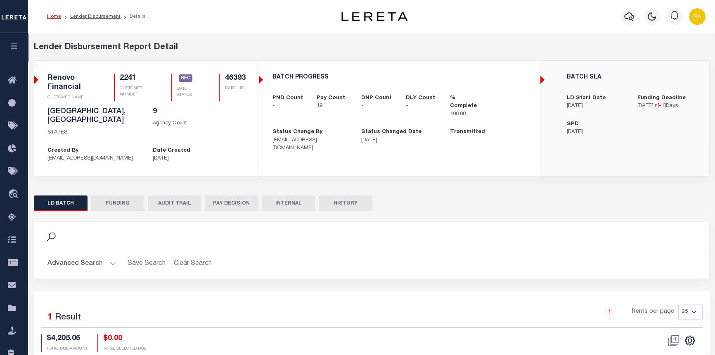
click at [119, 195] on button "FUNDING" at bounding box center [118, 203] width 54 height 16
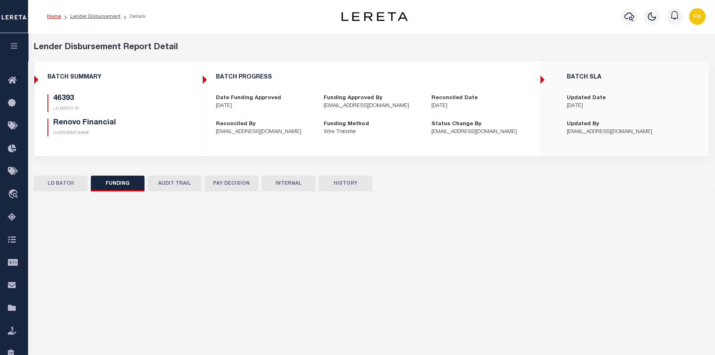
type input "$67,083.46"
type input "$0"
type input "[DATE]"
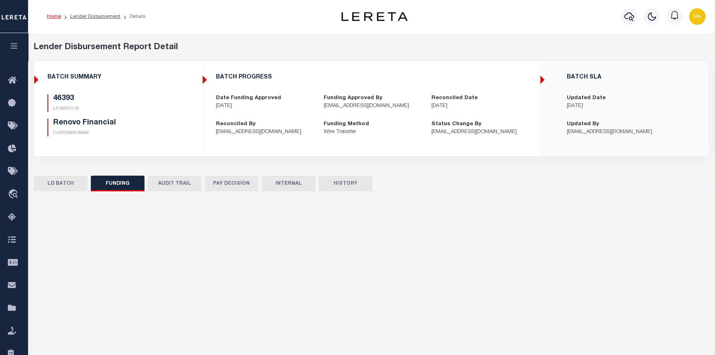
type input "20251001MMQFMP2700311910011606FT03"
type input "[DATE]"
select select "100"
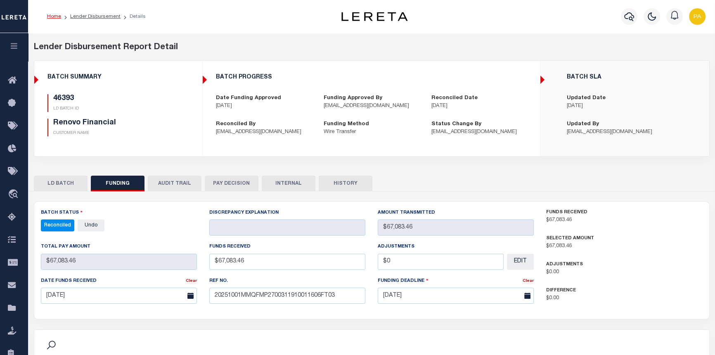
select select "100"
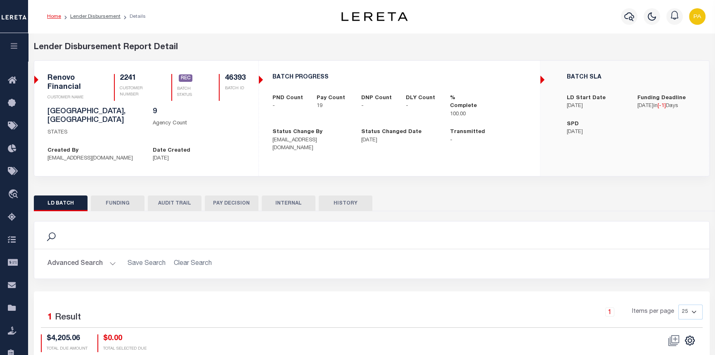
drag, startPoint x: 175, startPoint y: 192, endPoint x: 181, endPoint y: 239, distance: 47.6
click at [181, 239] on div "LD BATCH FUNDING AUDIT TRAIL PAY DECISION INTERNAL HISTORY 1" at bounding box center [372, 301] width 676 height 213
click at [234, 195] on button "PAY DECISION" at bounding box center [232, 203] width 54 height 16
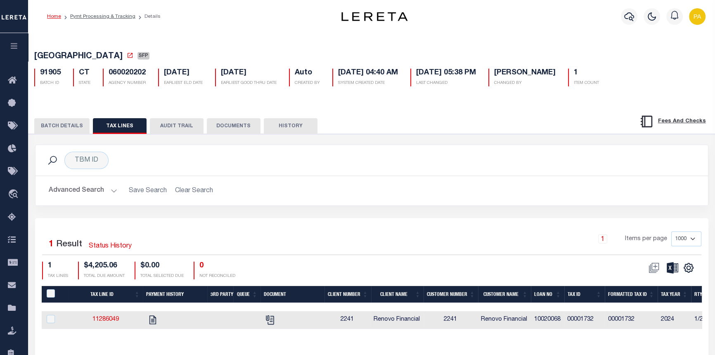
click at [52, 17] on link "Home" at bounding box center [54, 16] width 14 height 5
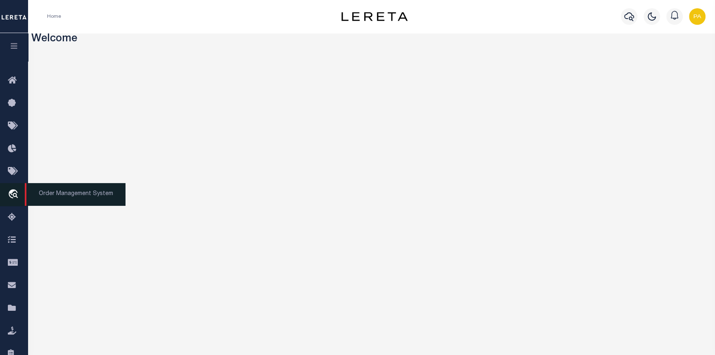
click at [41, 198] on span "Order Management System" at bounding box center [75, 194] width 101 height 23
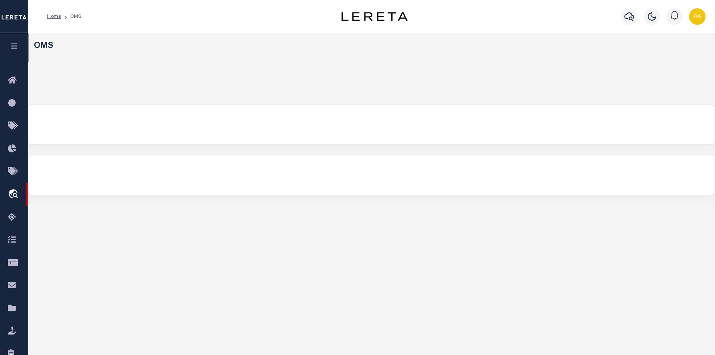
select select "200"
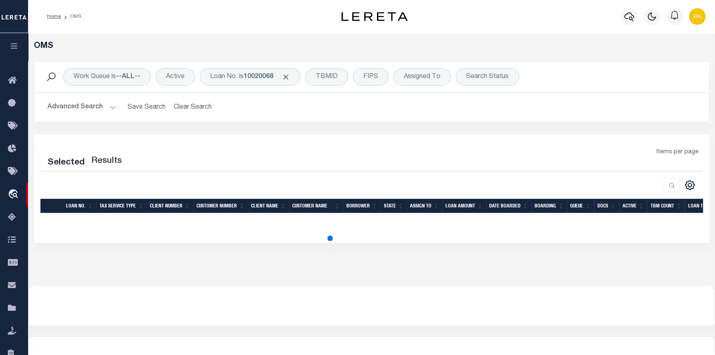
select select "200"
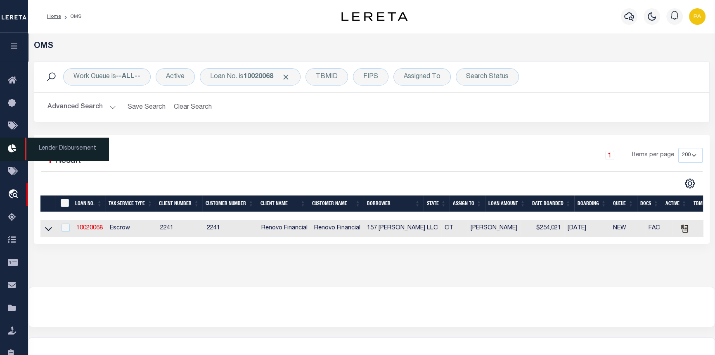
click at [78, 147] on span "Lender Disbursement" at bounding box center [67, 149] width 84 height 23
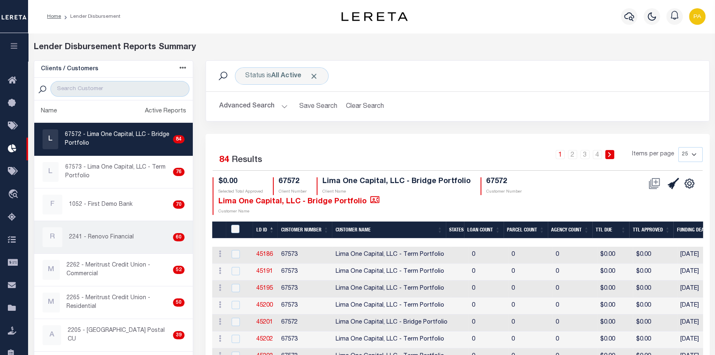
click at [102, 236] on p "2241 - Renovo Financial" at bounding box center [101, 237] width 65 height 9
checkbox input "true"
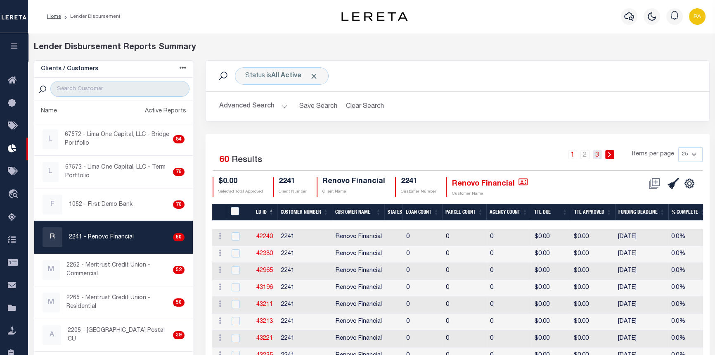
click at [599, 154] on link "3" at bounding box center [597, 154] width 9 height 9
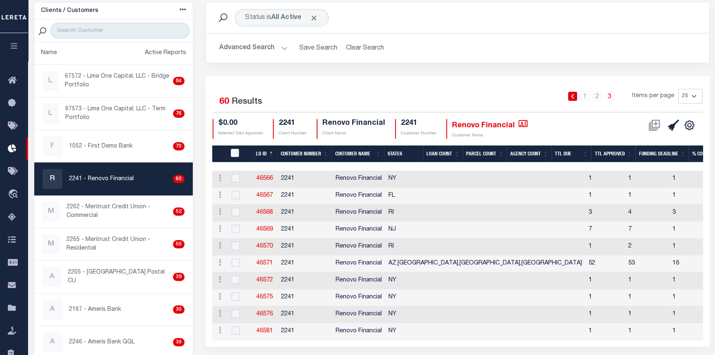
scroll to position [75, 0]
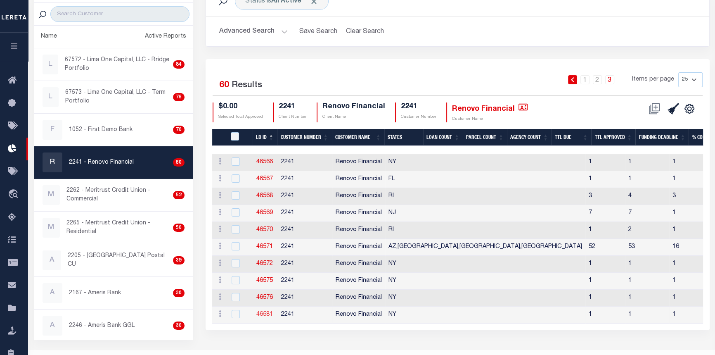
click at [264, 314] on link "46581" at bounding box center [265, 314] width 17 height 6
checkbox input "true"
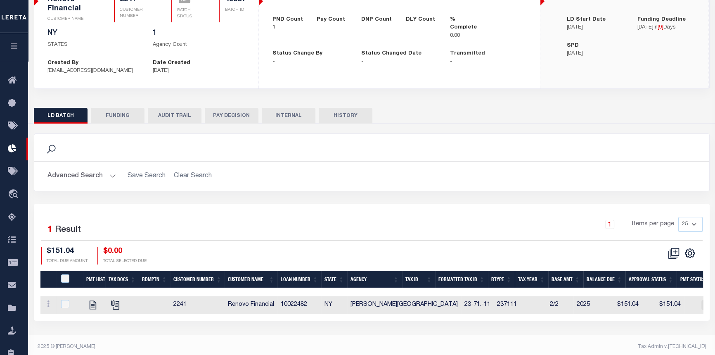
scroll to position [83, 0]
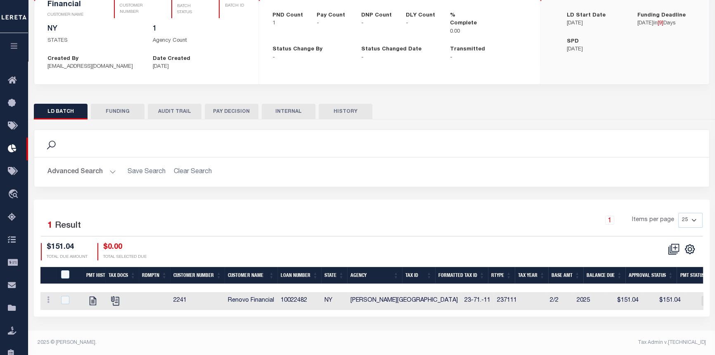
drag, startPoint x: 394, startPoint y: 316, endPoint x: 464, endPoint y: 322, distance: 70.5
click at [464, 322] on div "Lender Disbursement Report Detail 2241 CLIENT NUMBER Renovo Financial CLIENT NA…" at bounding box center [371, 145] width 687 height 391
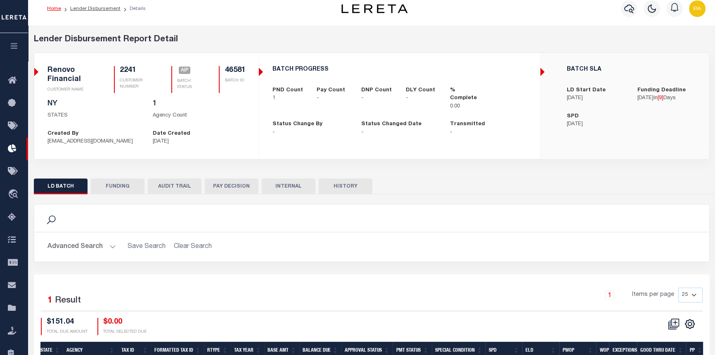
scroll to position [0, 0]
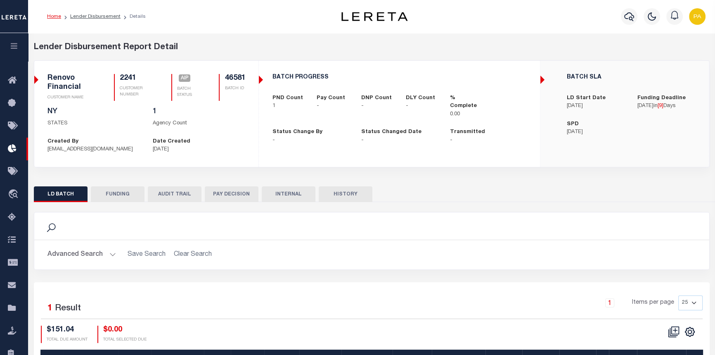
checkbox input "true"
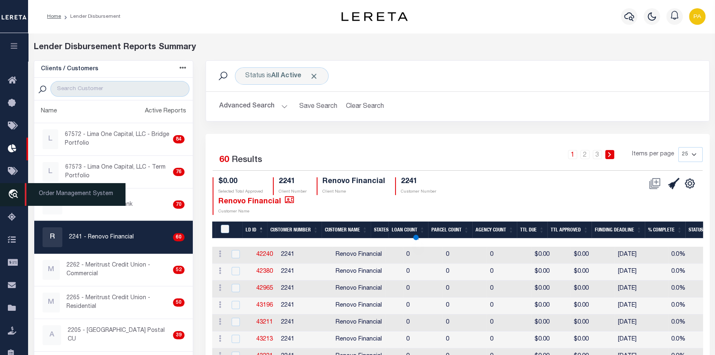
click at [13, 195] on icon "travel_explore" at bounding box center [14, 194] width 13 height 11
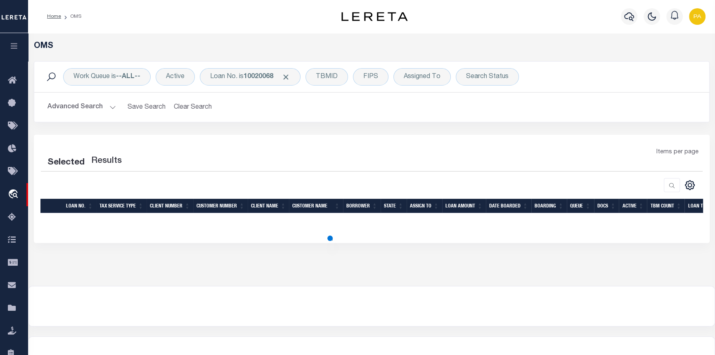
select select "200"
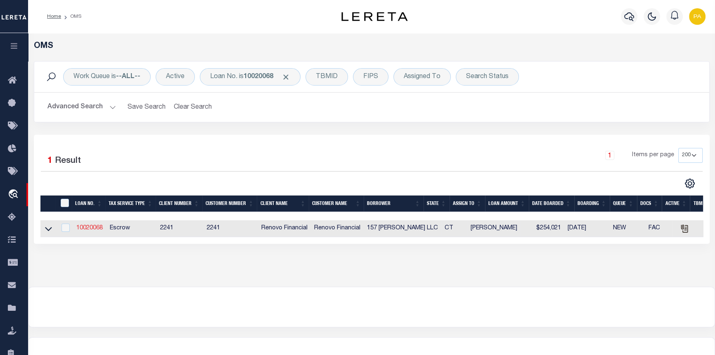
click at [88, 228] on link "10020068" at bounding box center [89, 228] width 26 height 6
type input "10020068"
type input "157 BURNSIDE LLC"
select select
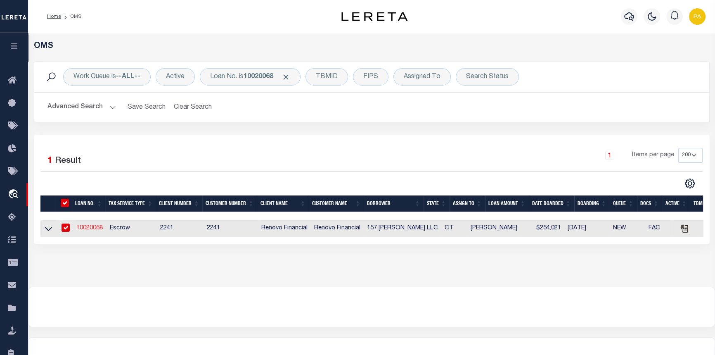
type input "19 CLIFFSIDE DRIVE EAS"
type input "MANCHESTER,CT,06042"
select select "10"
select select "Escrow"
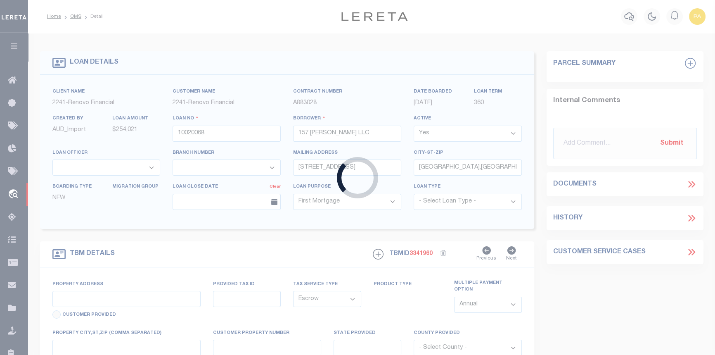
select select "25067"
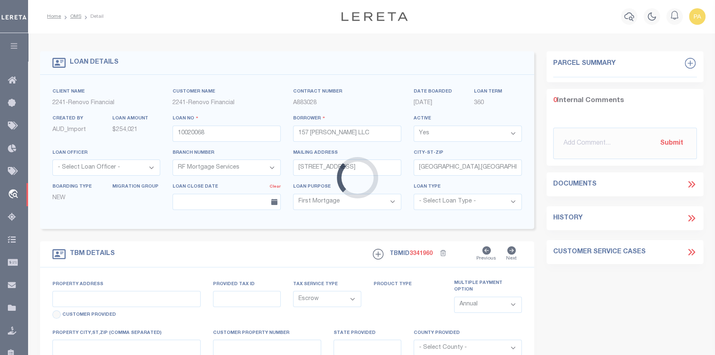
type input "157 BURNSIDE AVE"
type input "EAST HARTFORD, CT 06108"
type input "a0kUS000001j1aT"
type input "CT"
select select
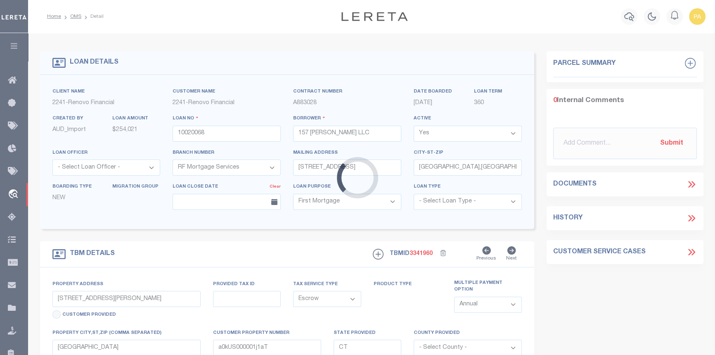
type textarea "LEGAL REQUIRED"
select select
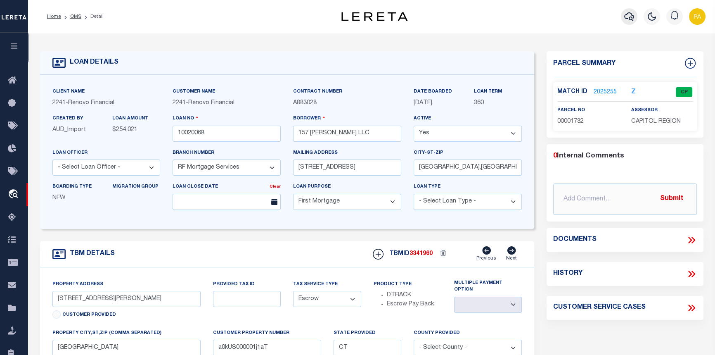
click at [628, 17] on icon "button" at bounding box center [630, 17] width 10 height 10
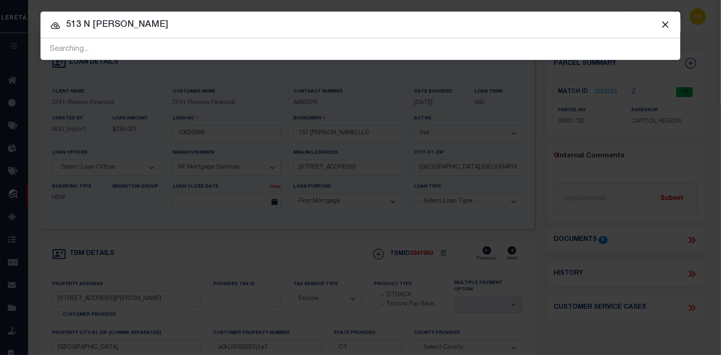
type input "513 N SCHROEDER"
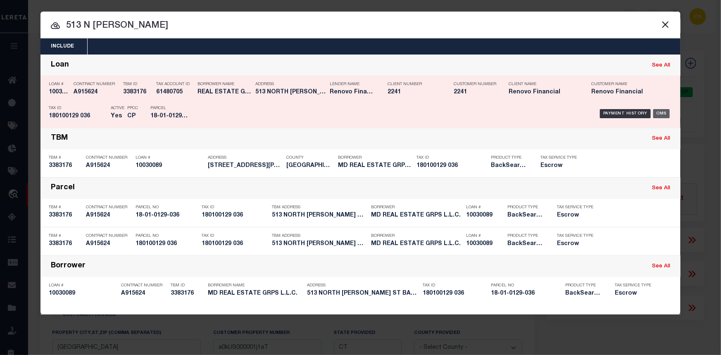
click at [658, 112] on div "OMS" at bounding box center [661, 113] width 17 height 9
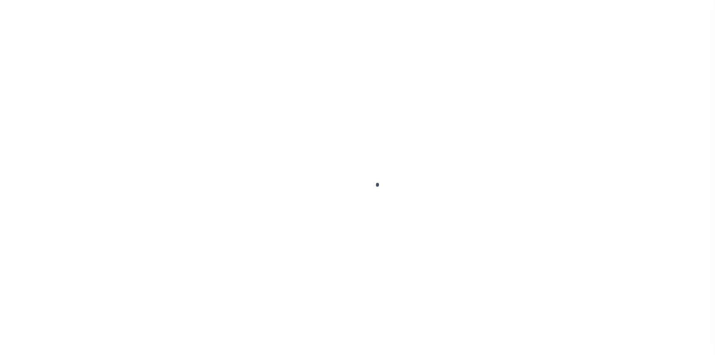
select select "25067"
select select "10"
select select "Escrow"
